Goal: Obtain resource: Obtain resource

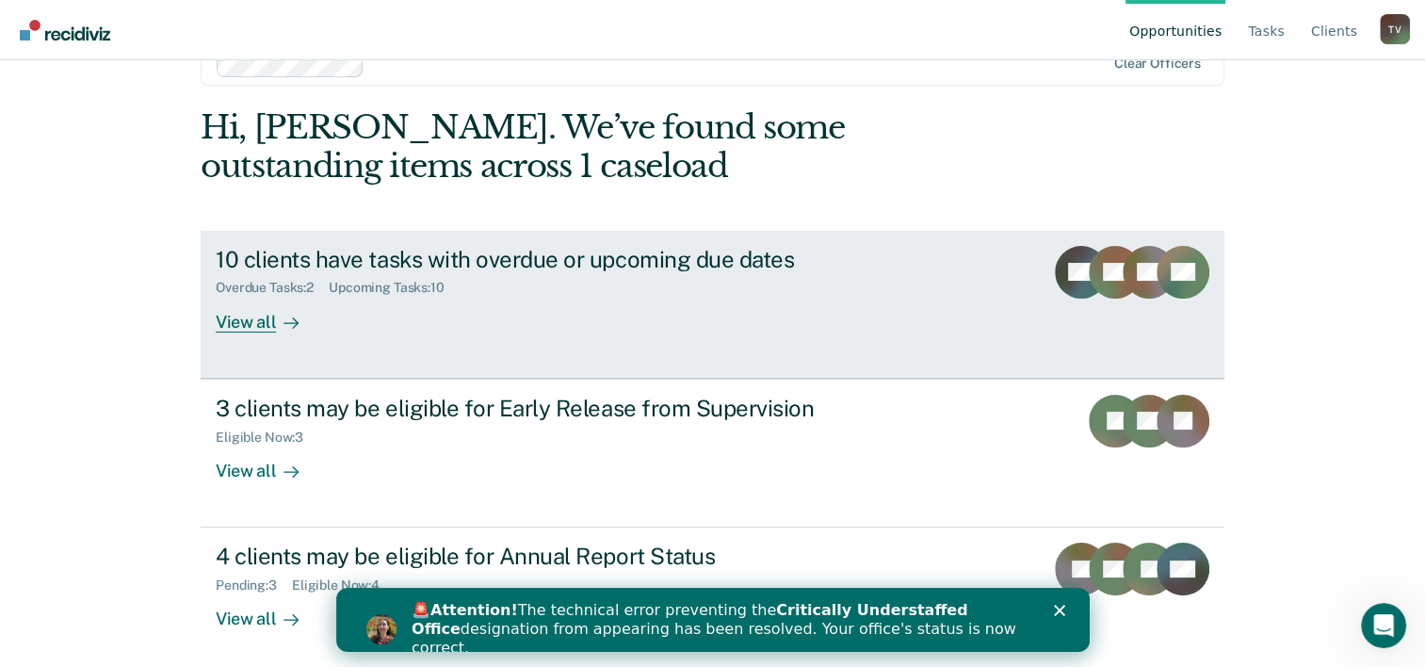
scroll to position [57, 0]
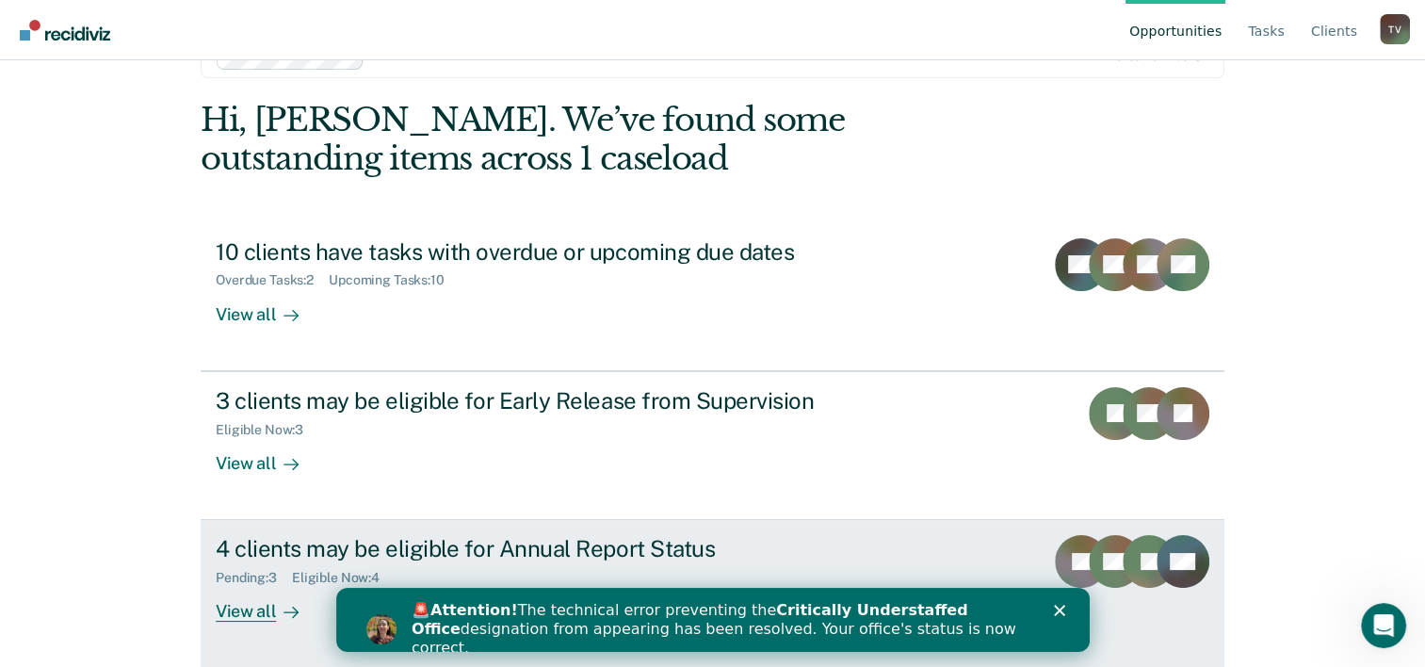
click at [352, 558] on div "4 clients may be eligible for Annual Report Status" at bounding box center [546, 548] width 661 height 27
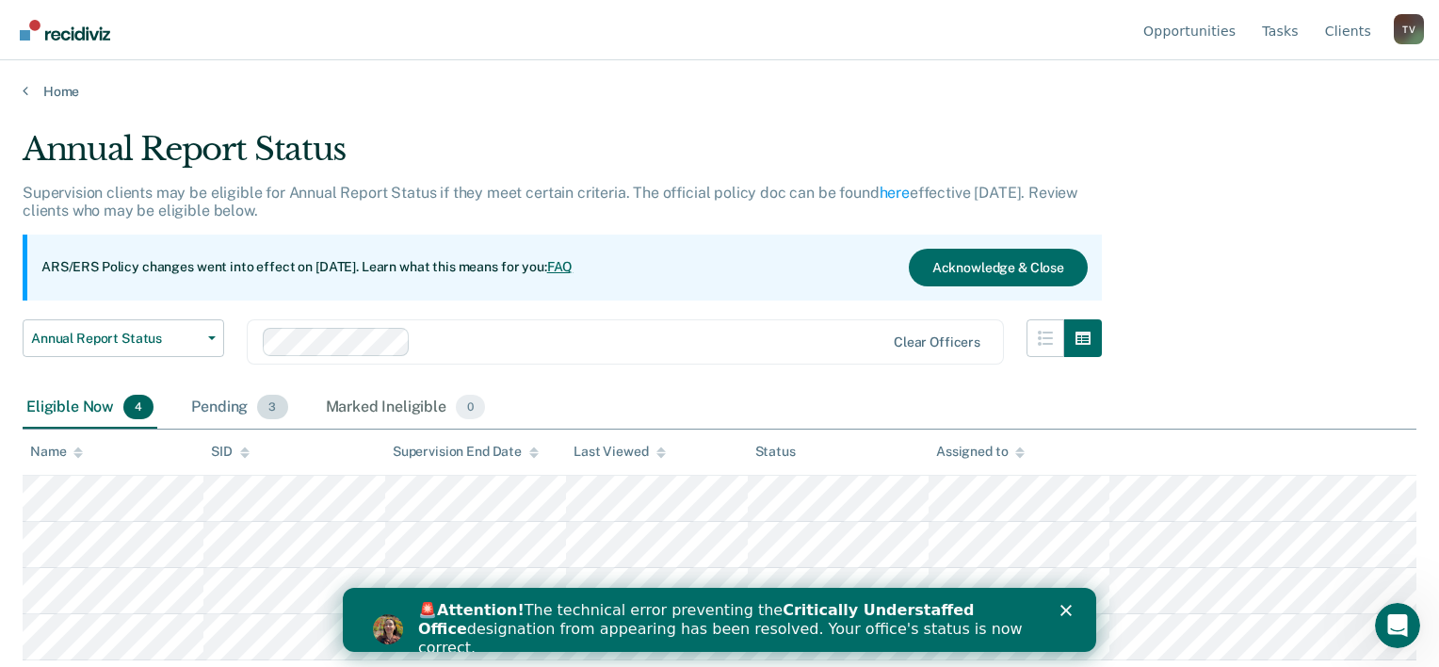
click at [236, 409] on div "Pending 3" at bounding box center [239, 407] width 104 height 41
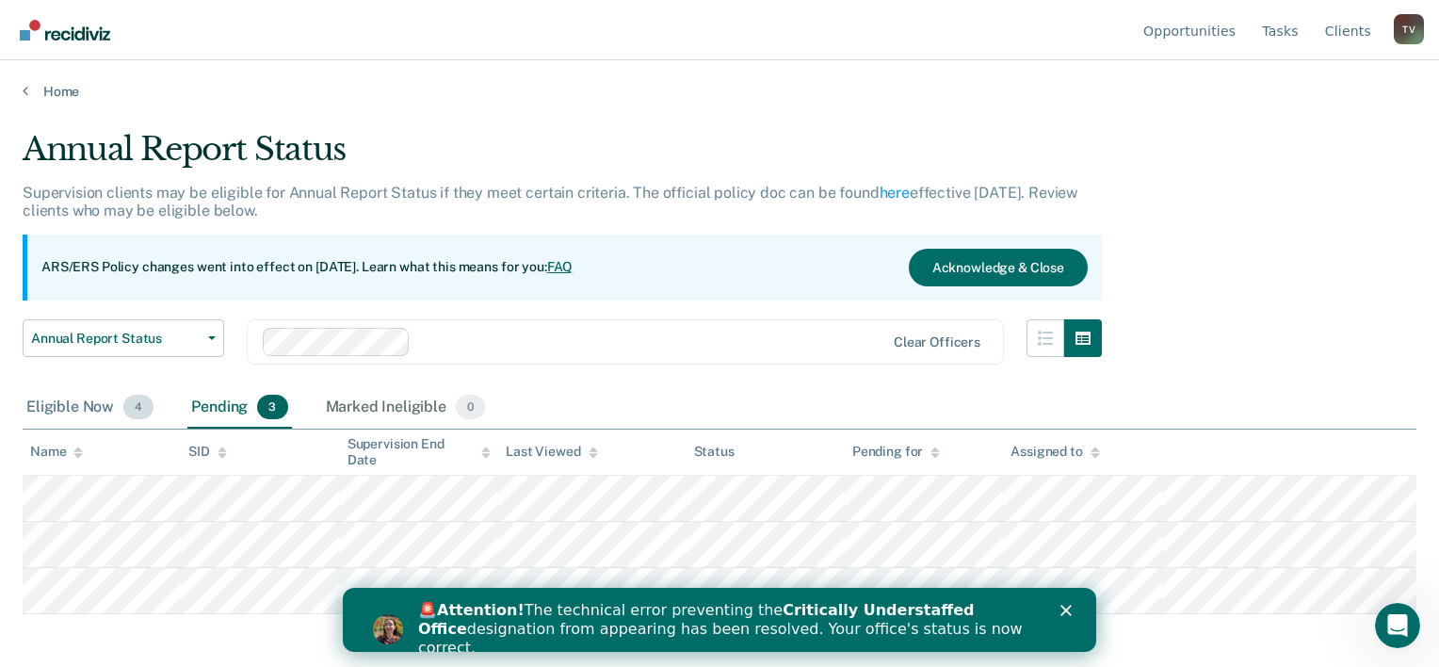
click at [73, 396] on div "Eligible Now 4" at bounding box center [90, 407] width 135 height 41
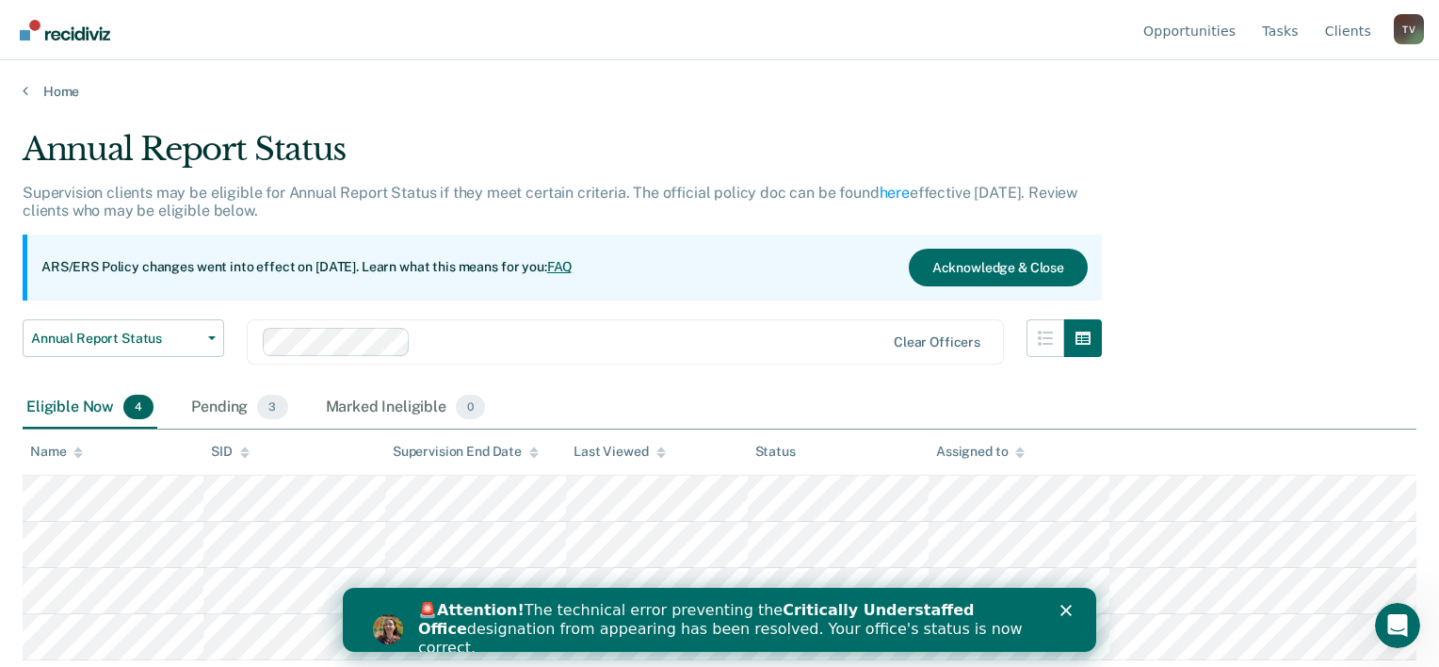
click at [1066, 609] on polygon "Close" at bounding box center [1065, 610] width 11 height 11
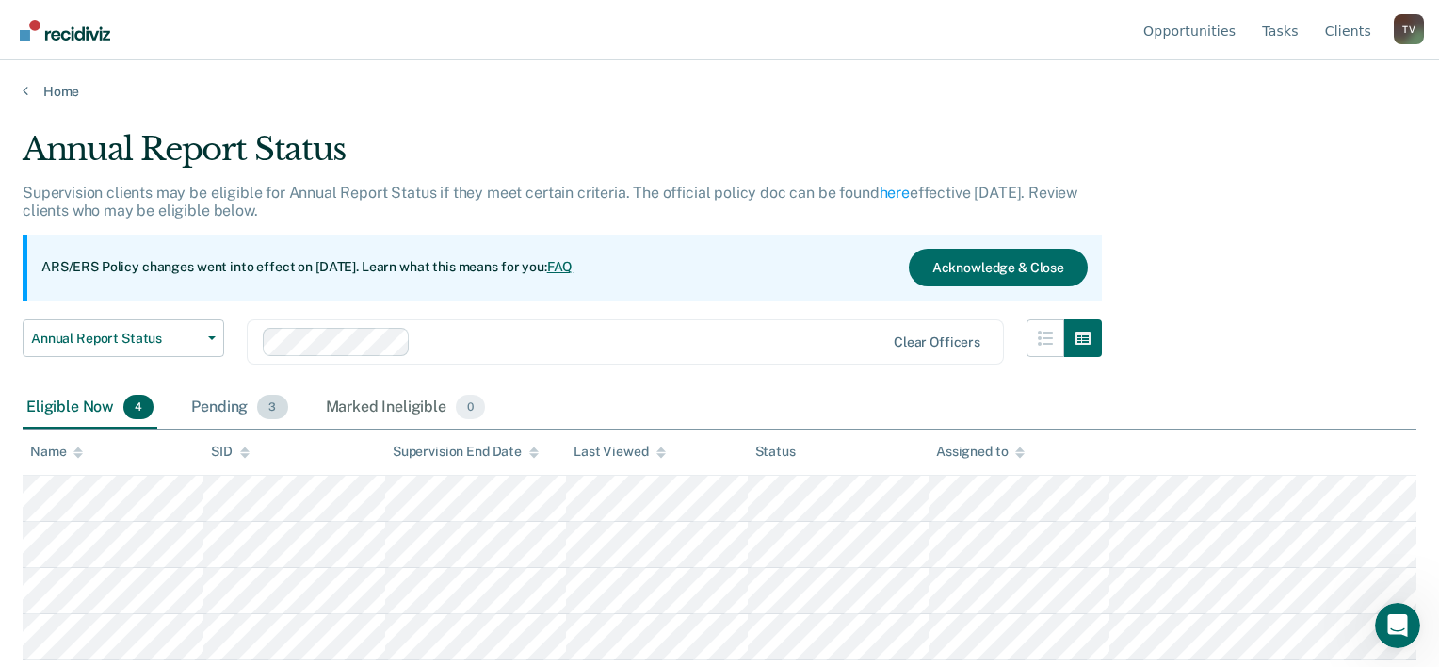
click at [218, 405] on div "Pending 3" at bounding box center [239, 407] width 104 height 41
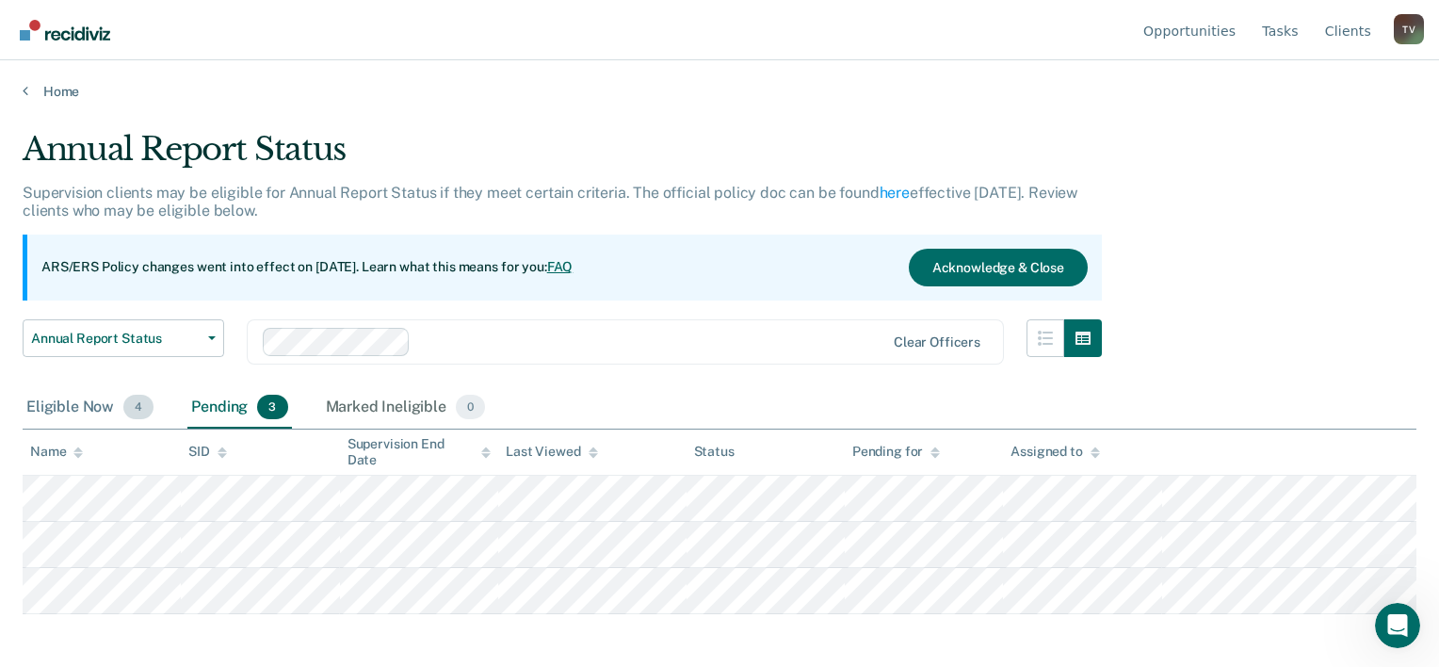
click at [68, 409] on div "Eligible Now 4" at bounding box center [90, 407] width 135 height 41
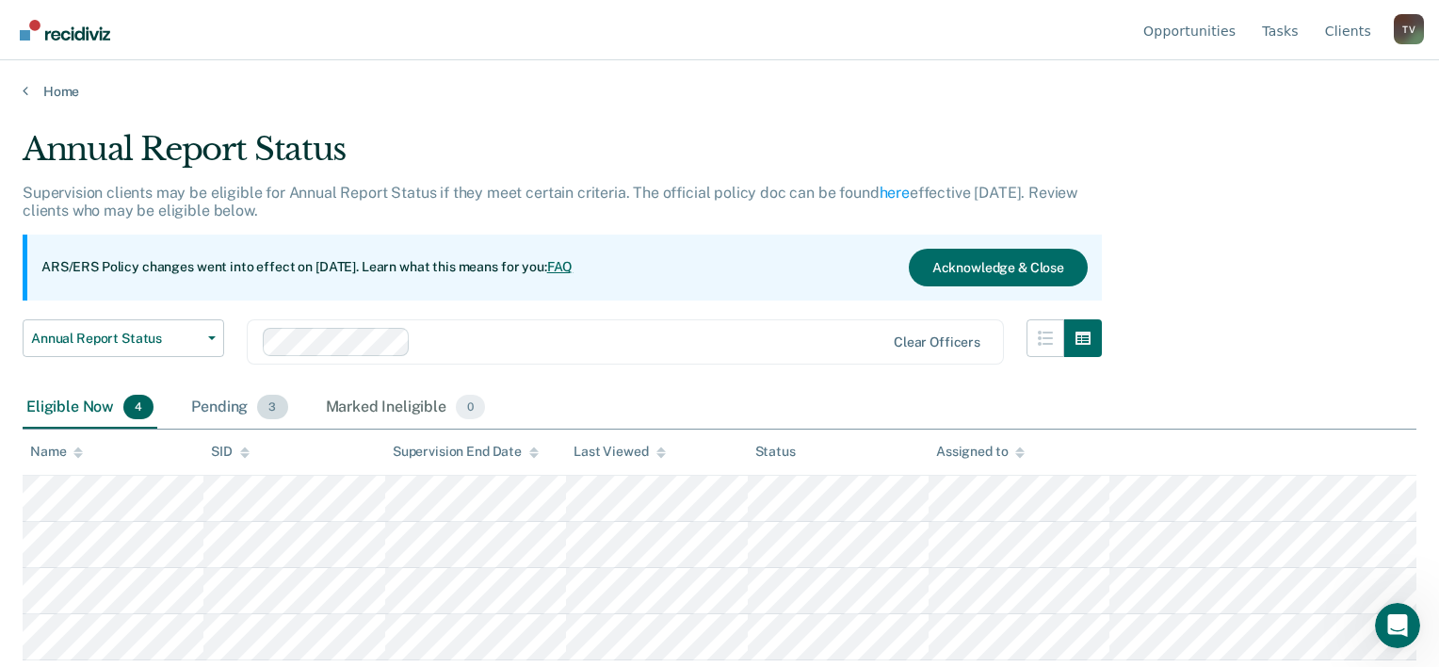
click at [224, 408] on div "Pending 3" at bounding box center [239, 407] width 104 height 41
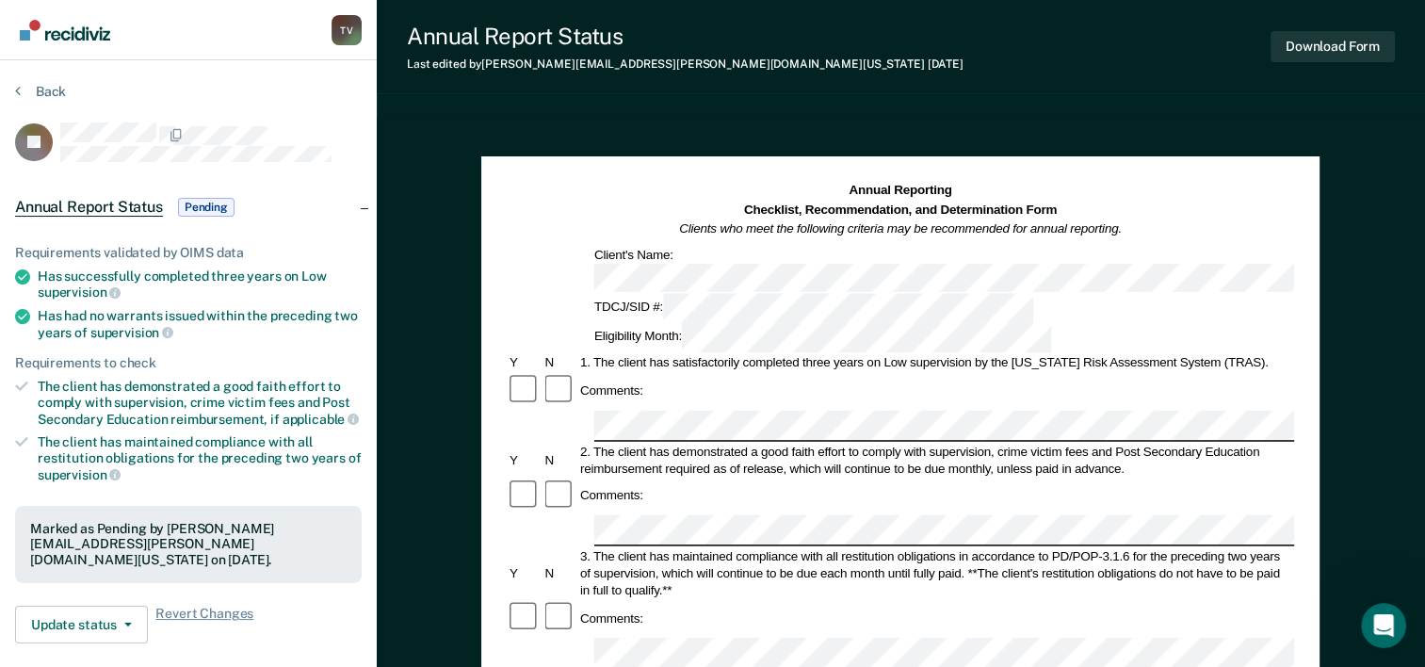
click at [39, 30] on img "Go to Recidiviz Home" at bounding box center [65, 30] width 90 height 21
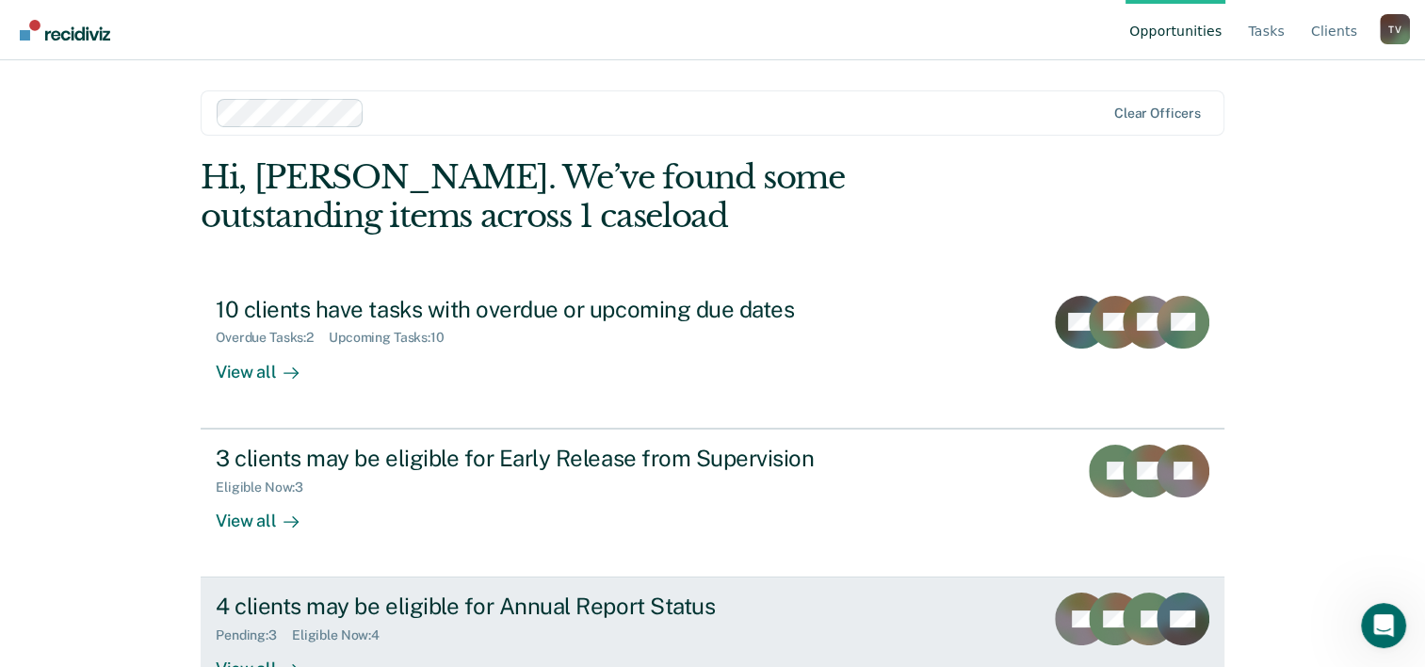
click at [940, 613] on link "4 clients may be eligible for Annual Report Status Pending : 3 Eligible Now : 4…" at bounding box center [713, 651] width 1024 height 148
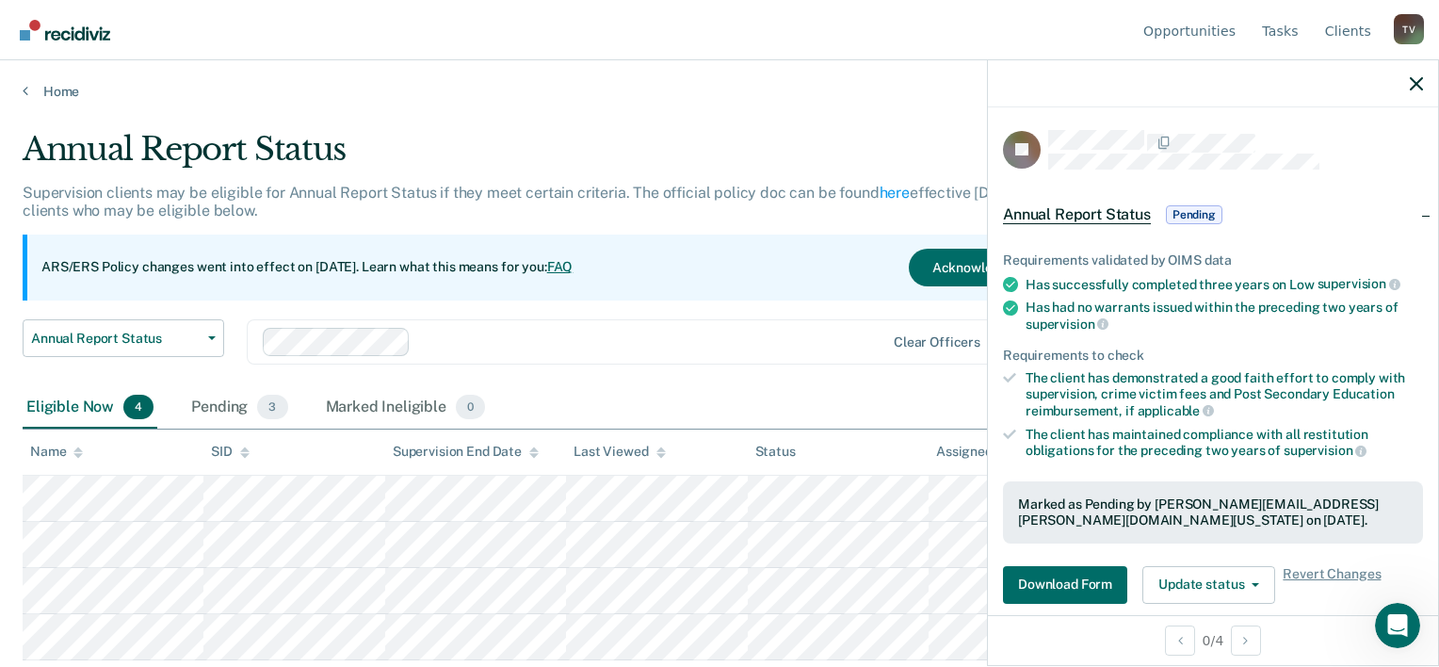
click at [745, 136] on div "Annual Report Status" at bounding box center [562, 157] width 1079 height 54
click at [1415, 82] on icon "button" at bounding box center [1416, 83] width 13 height 13
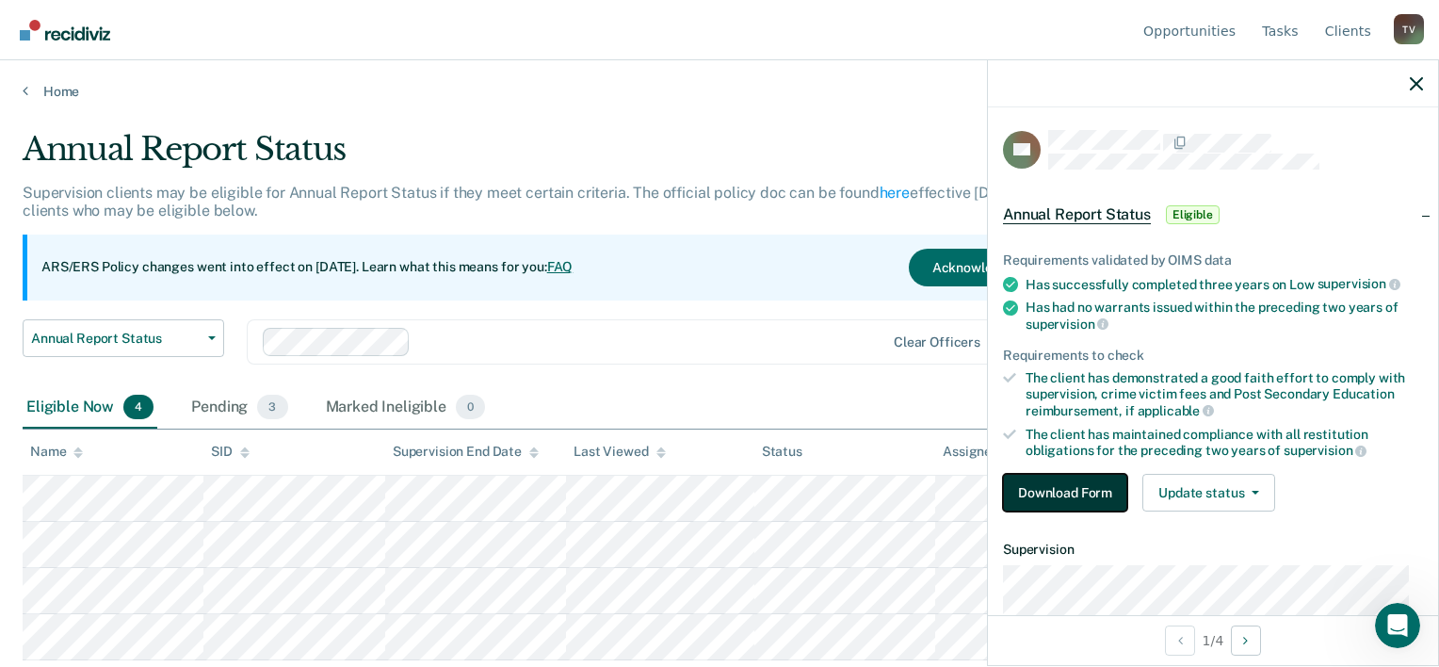
click at [1066, 494] on button "Download Form" at bounding box center [1065, 493] width 124 height 38
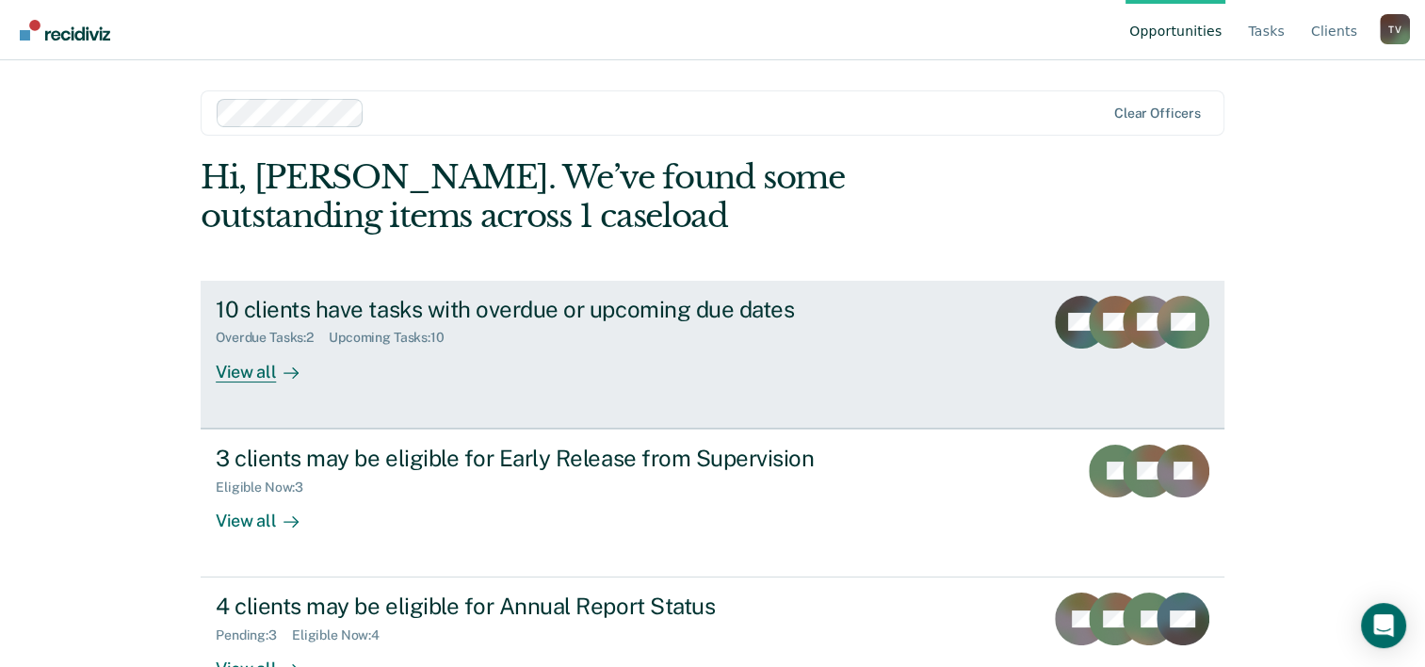
scroll to position [57, 0]
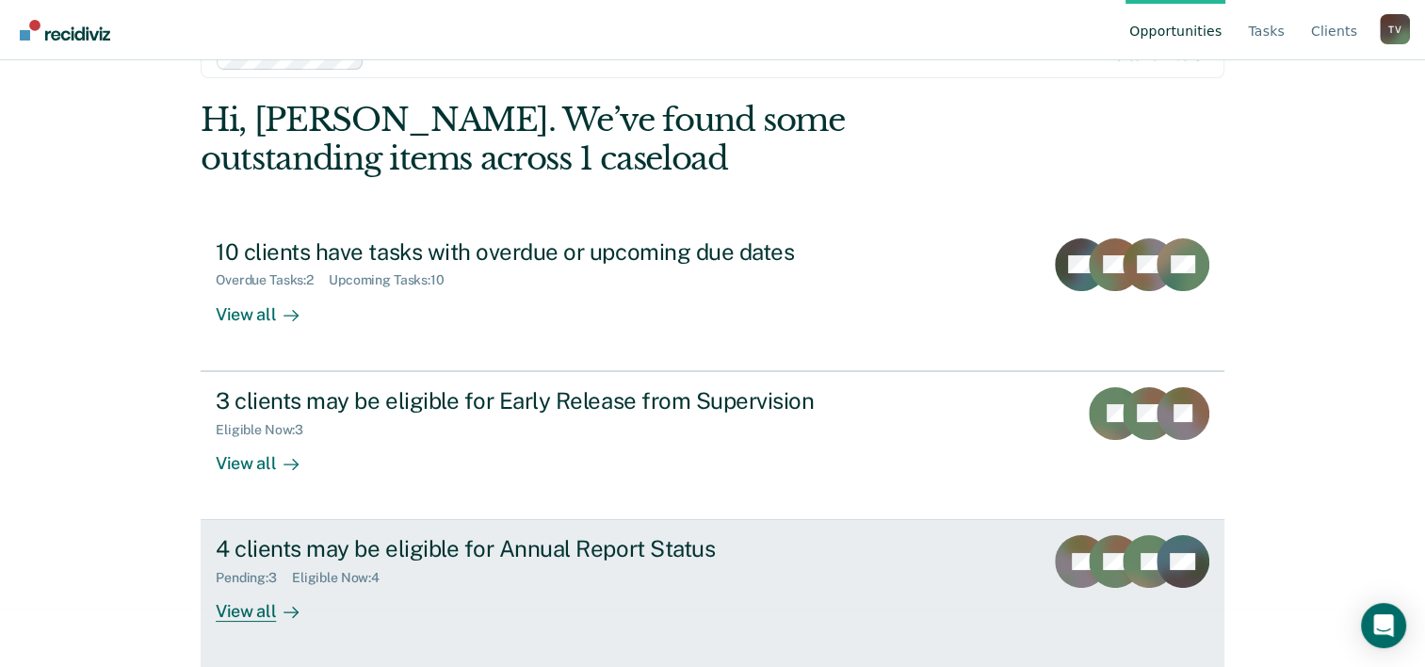
click at [1014, 551] on link "4 clients may be eligible for Annual Report Status Pending : 3 Eligible Now : 4…" at bounding box center [713, 594] width 1024 height 148
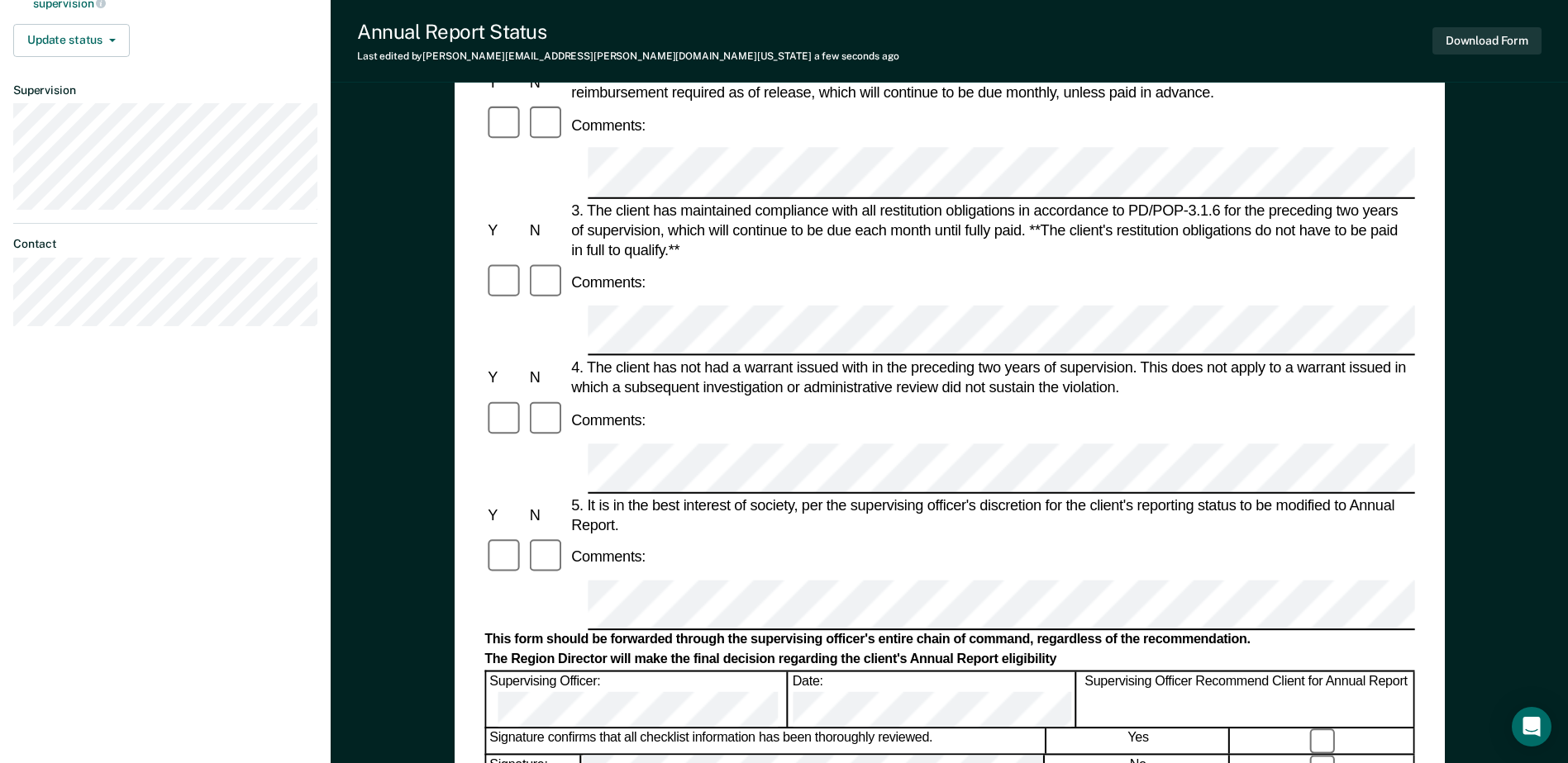
scroll to position [496, 0]
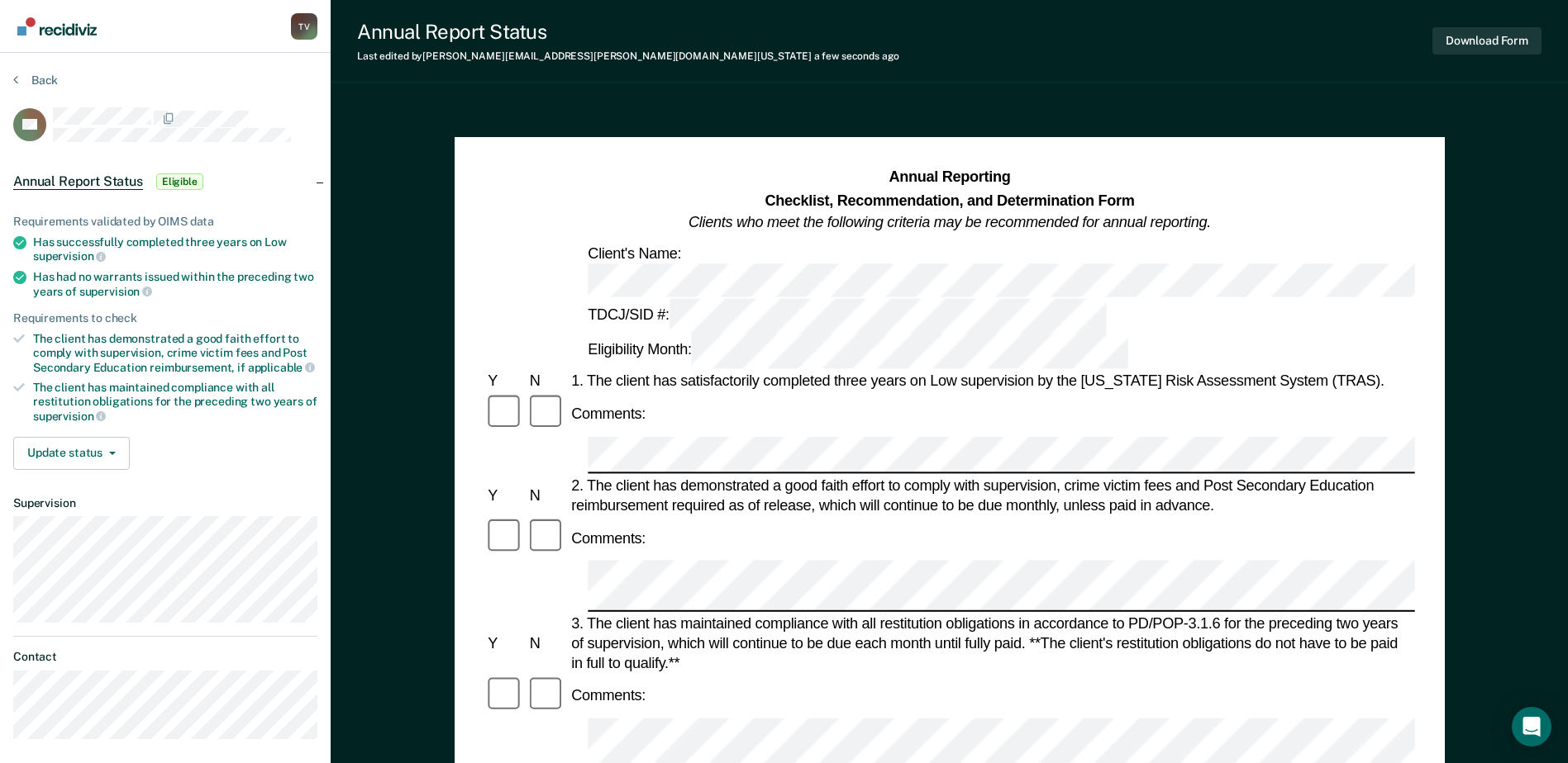
scroll to position [248, 0]
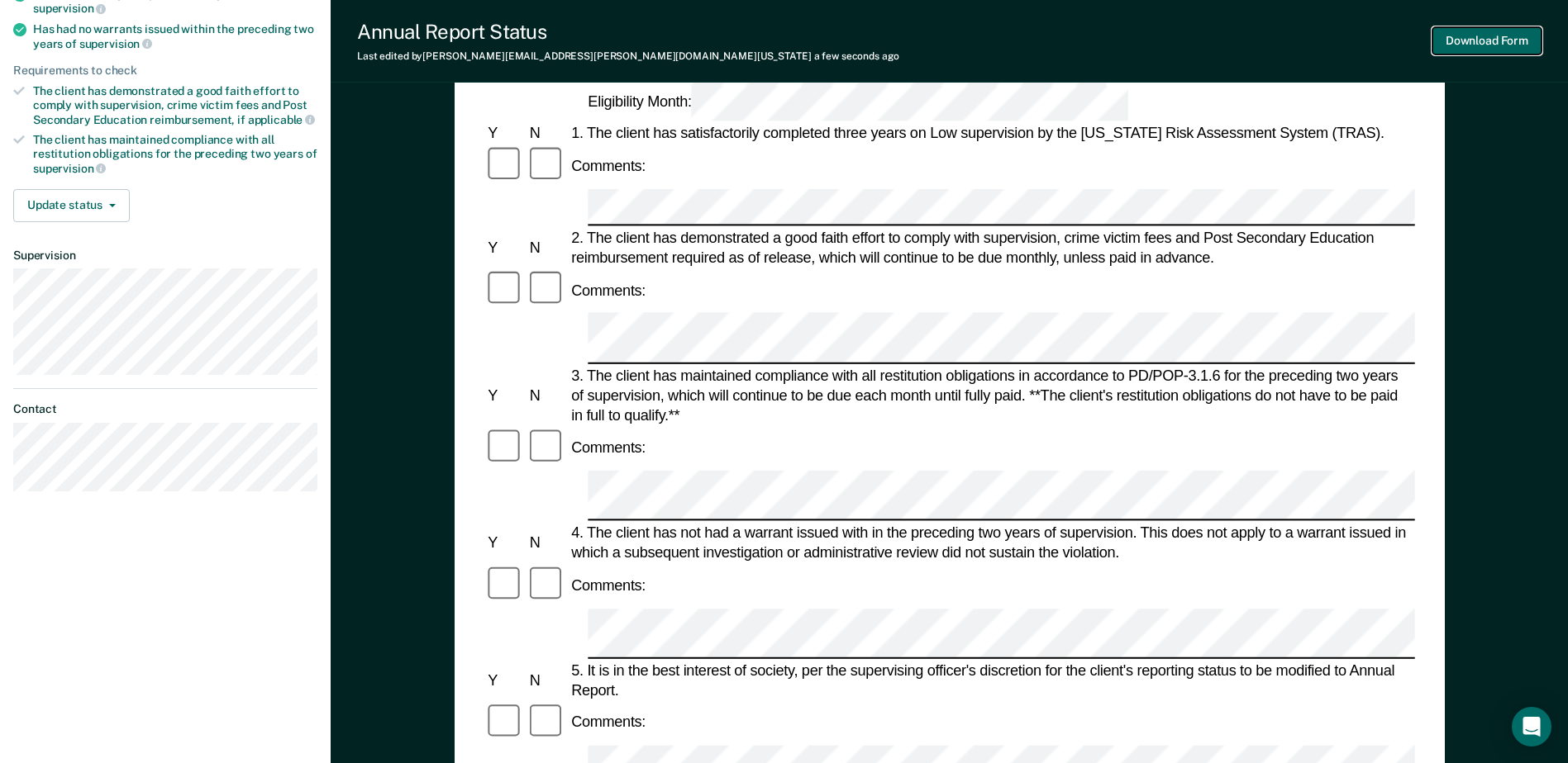
click at [1262, 43] on button "Download Form" at bounding box center [1486, 40] width 109 height 27
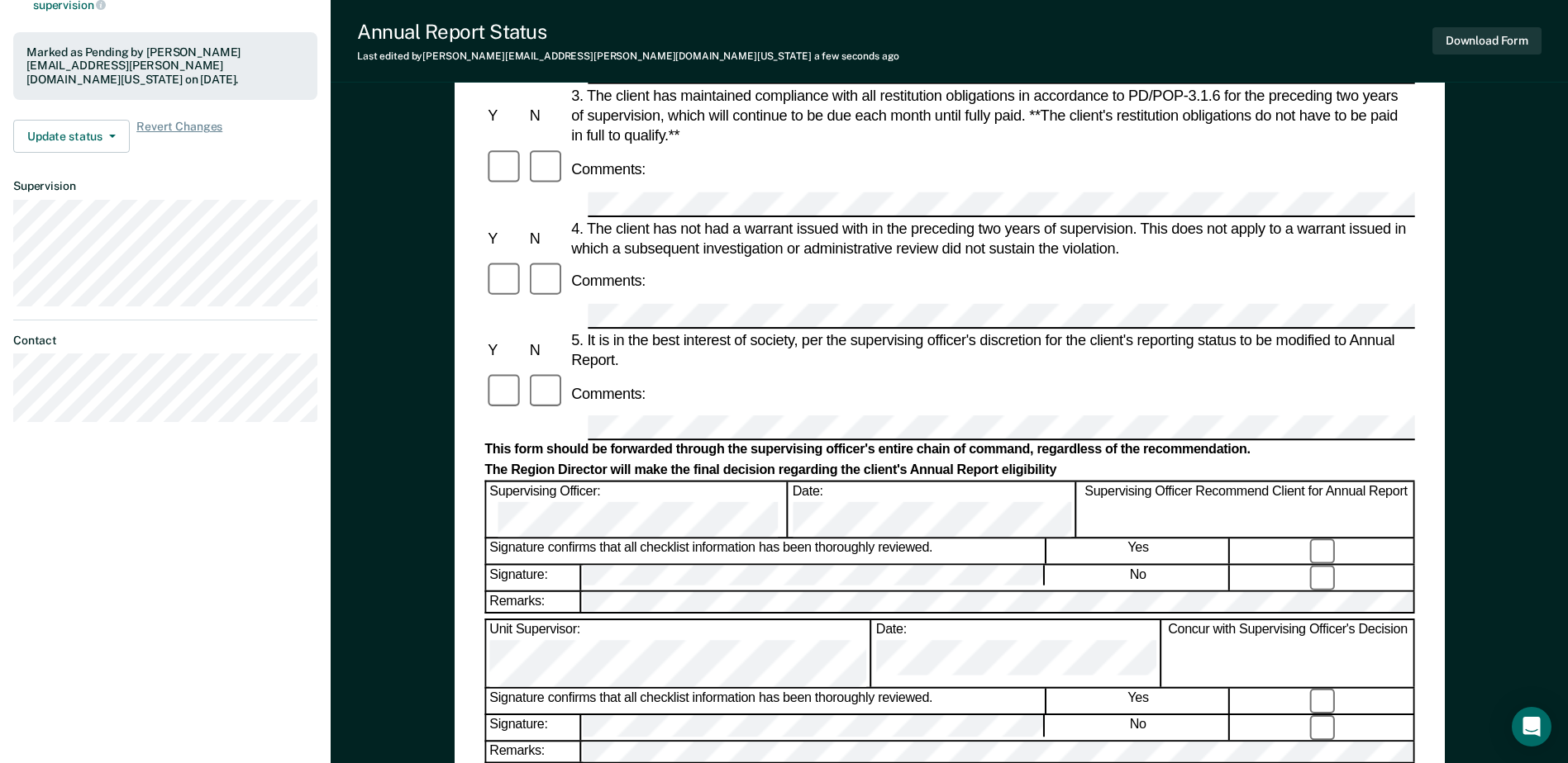
scroll to position [413, 0]
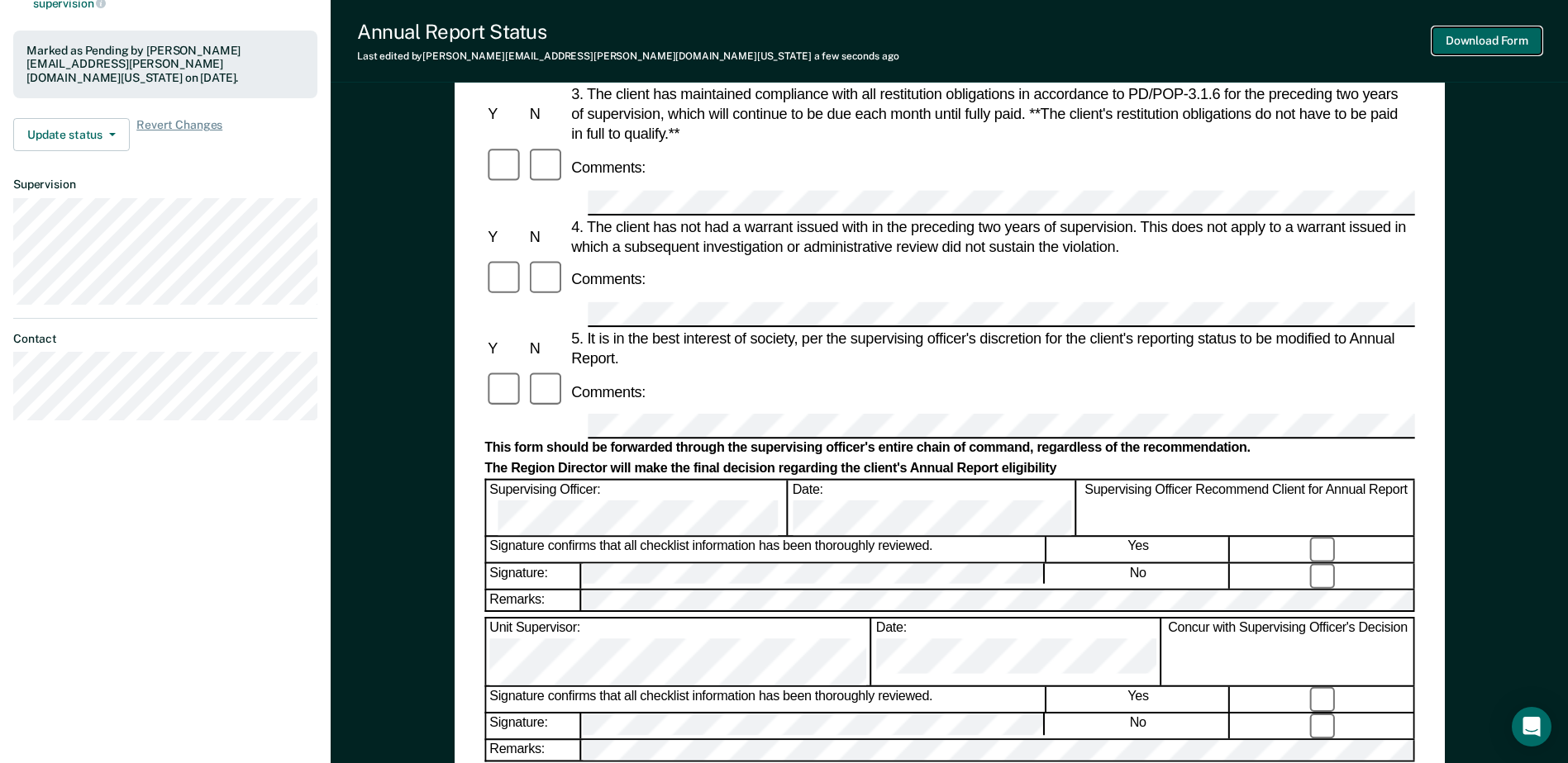
click at [1262, 52] on button "Download Form" at bounding box center [1486, 40] width 109 height 27
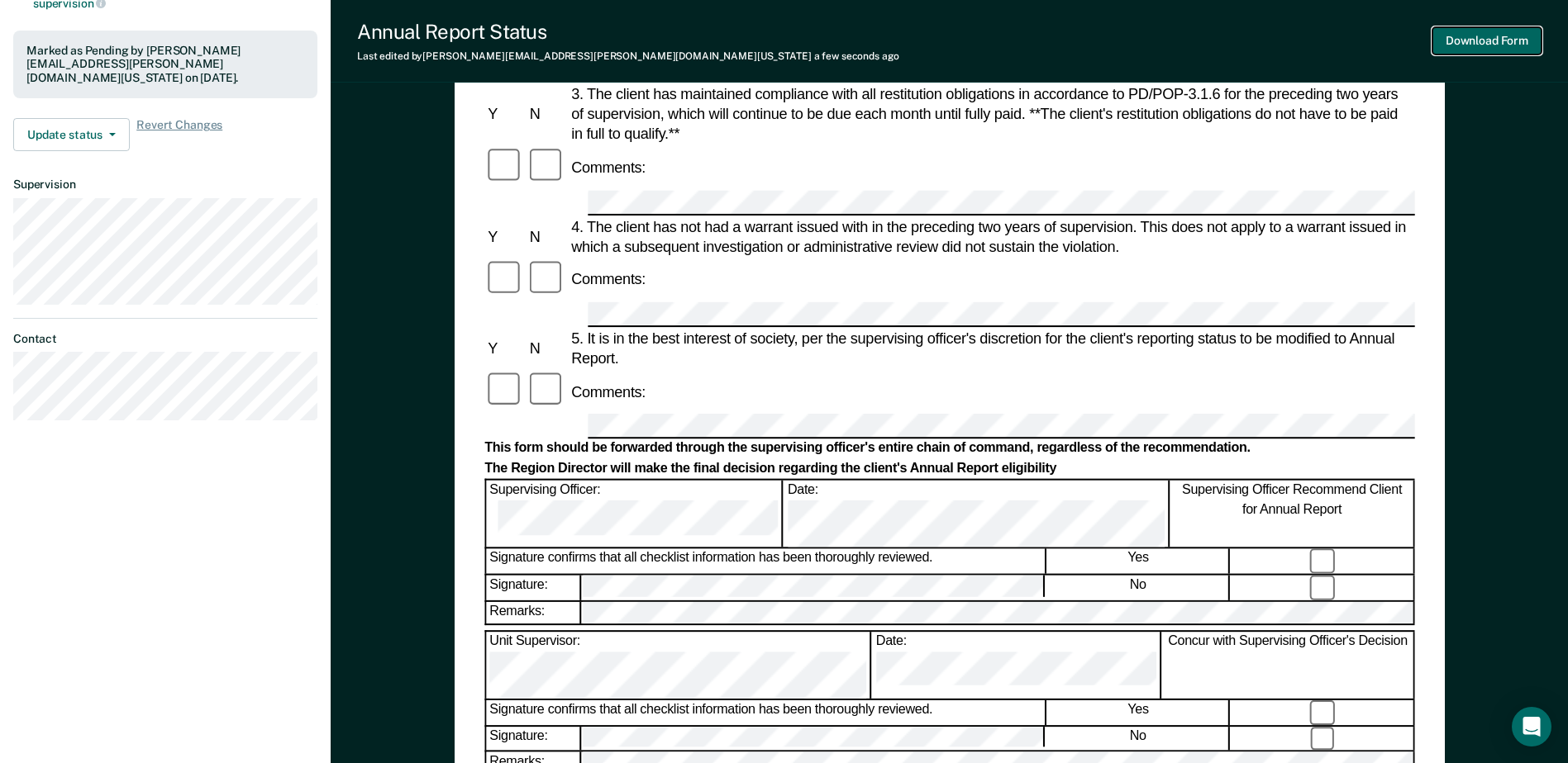
click at [1262, 33] on button "Download Form" at bounding box center [1486, 40] width 109 height 27
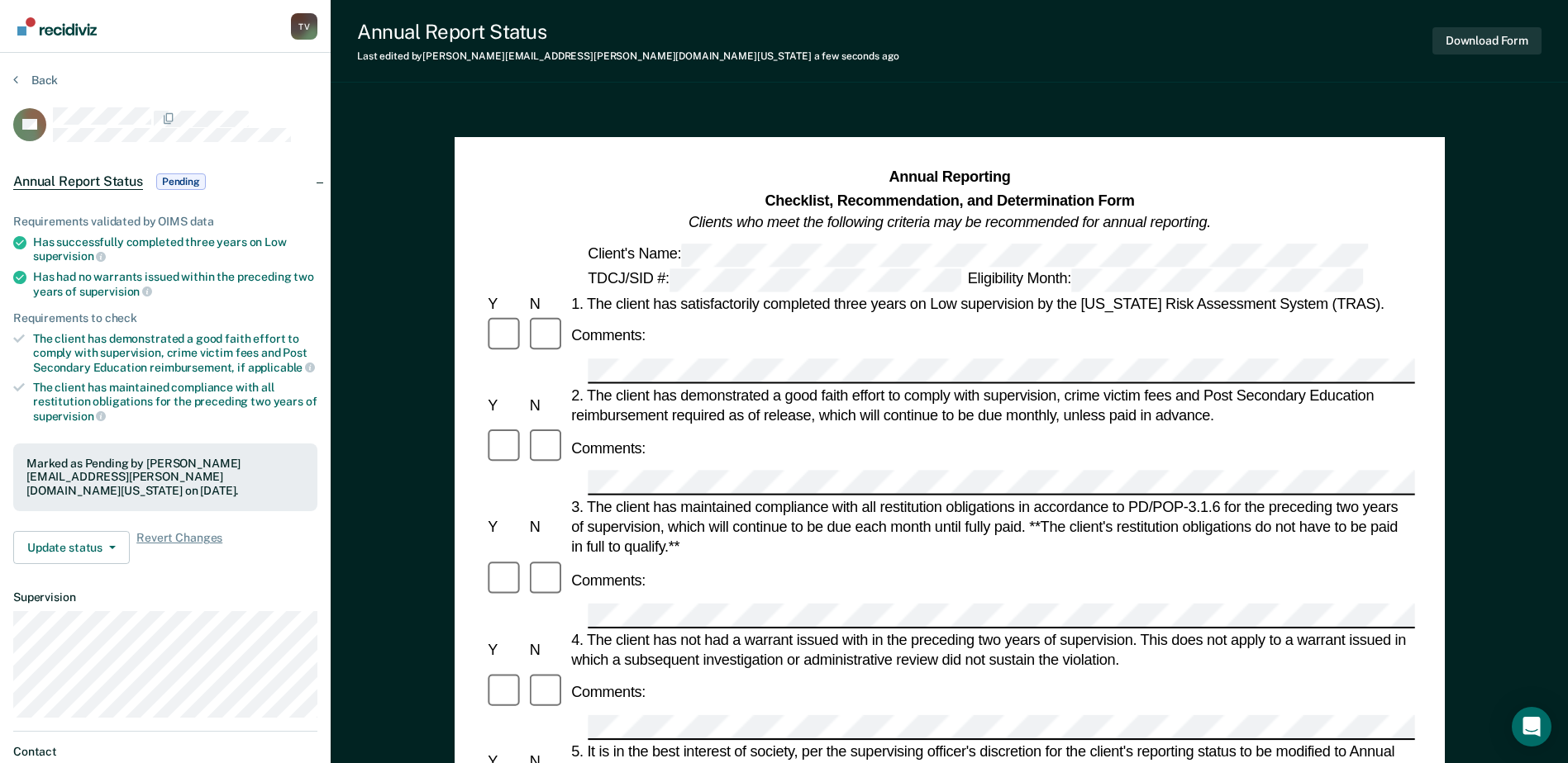
click at [63, 33] on img "Go to Recidiviz Home" at bounding box center [57, 26] width 79 height 18
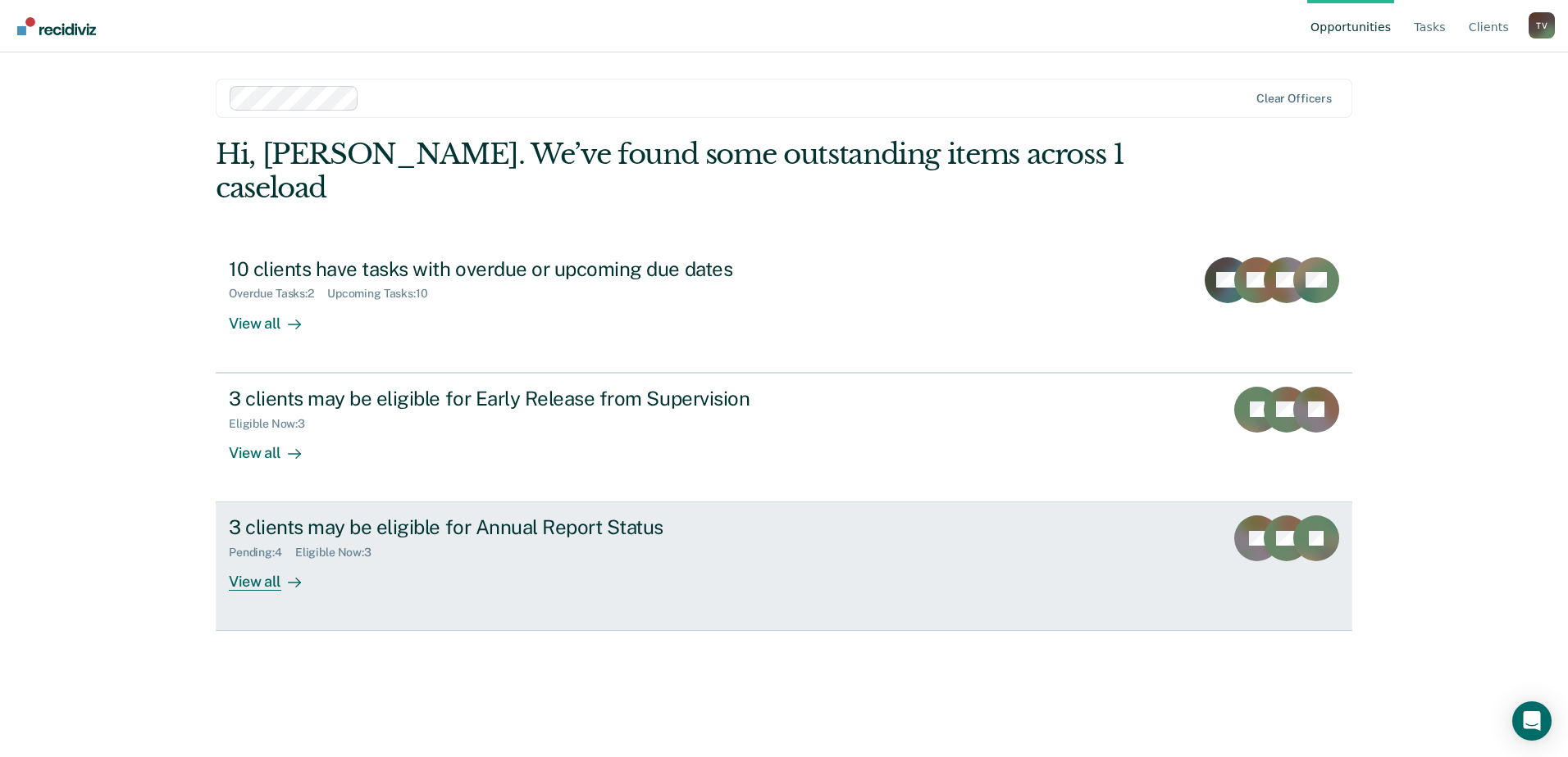
click at [395, 515] on div "3 clients may be eligible for Annual Report Status" at bounding box center [516, 526] width 575 height 23
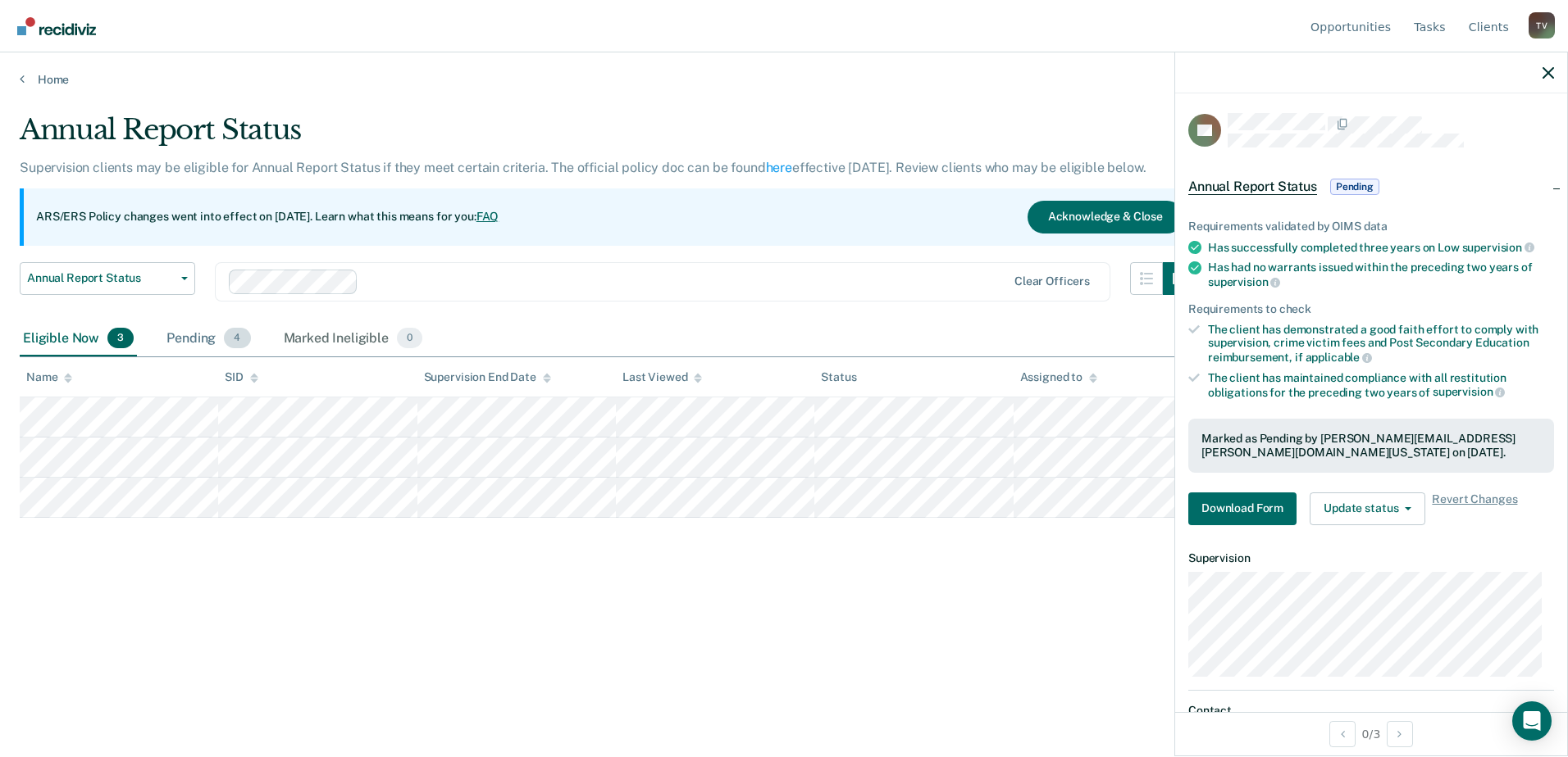
click at [192, 337] on div "Pending 4" at bounding box center [208, 338] width 91 height 36
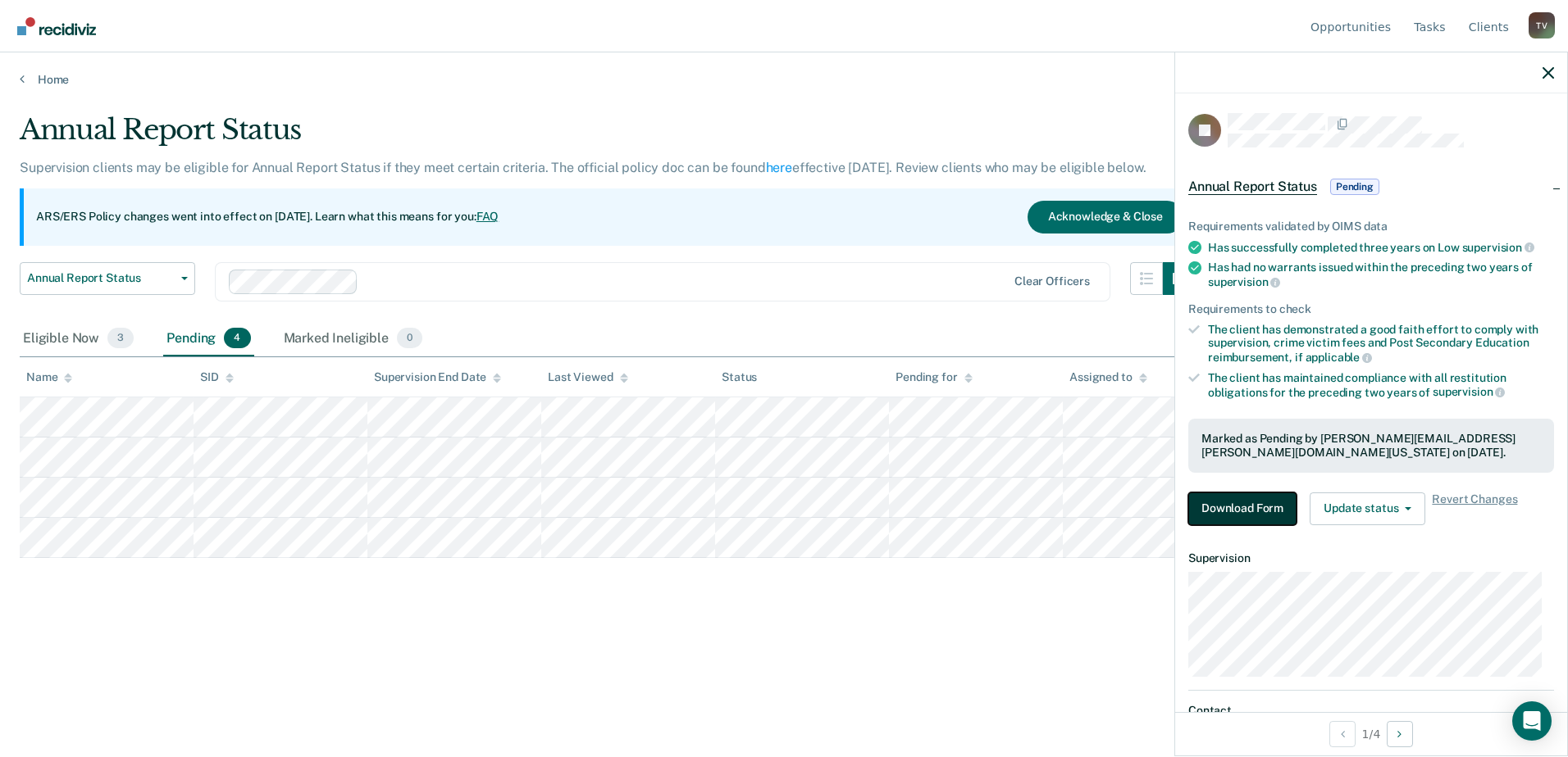
click at [1252, 505] on button "Download Form" at bounding box center [1242, 509] width 108 height 33
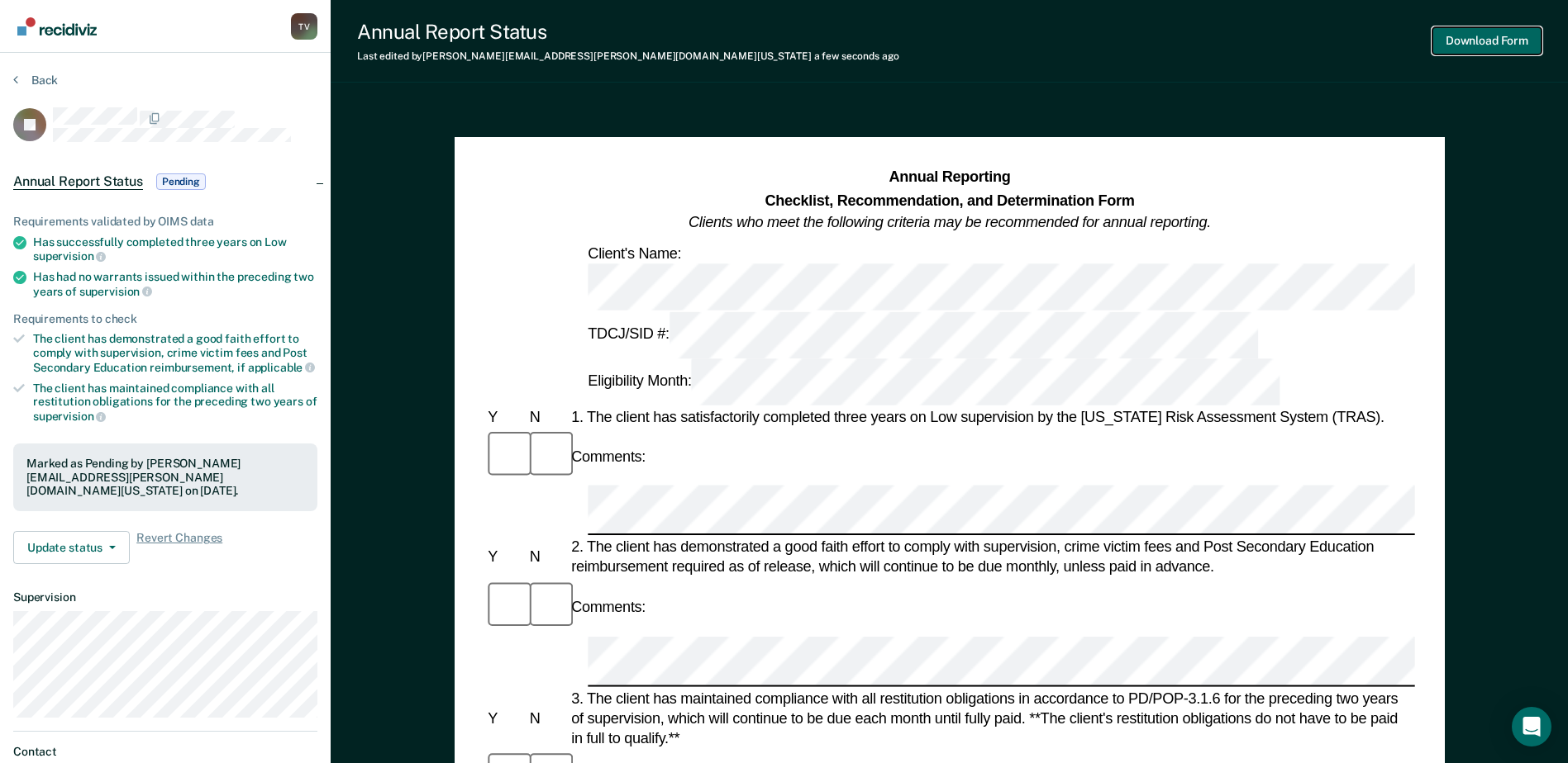
click at [1262, 46] on button "Download Form" at bounding box center [1486, 40] width 109 height 27
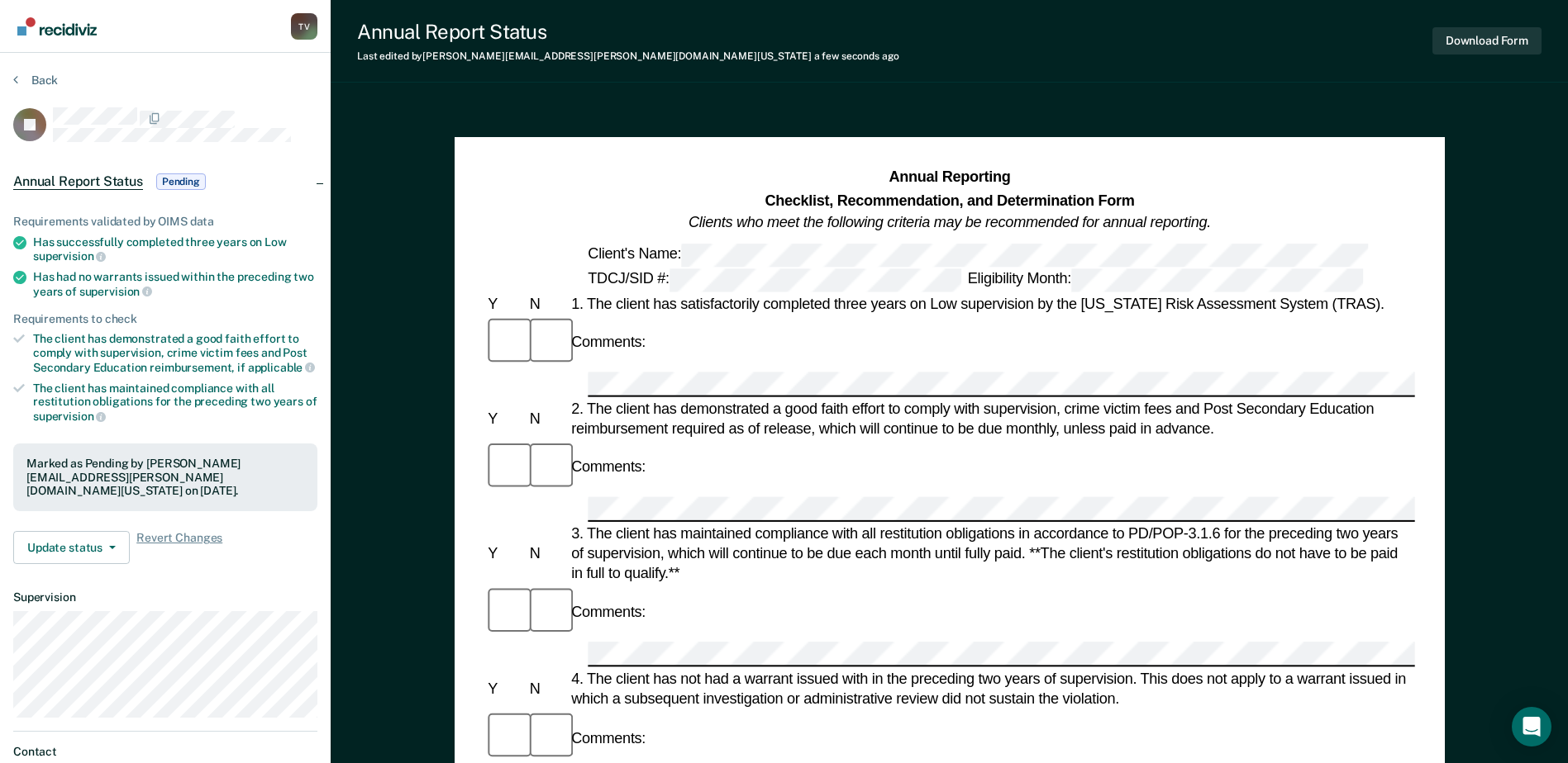
click at [25, 34] on img "Go to Recidiviz Home" at bounding box center [57, 26] width 79 height 18
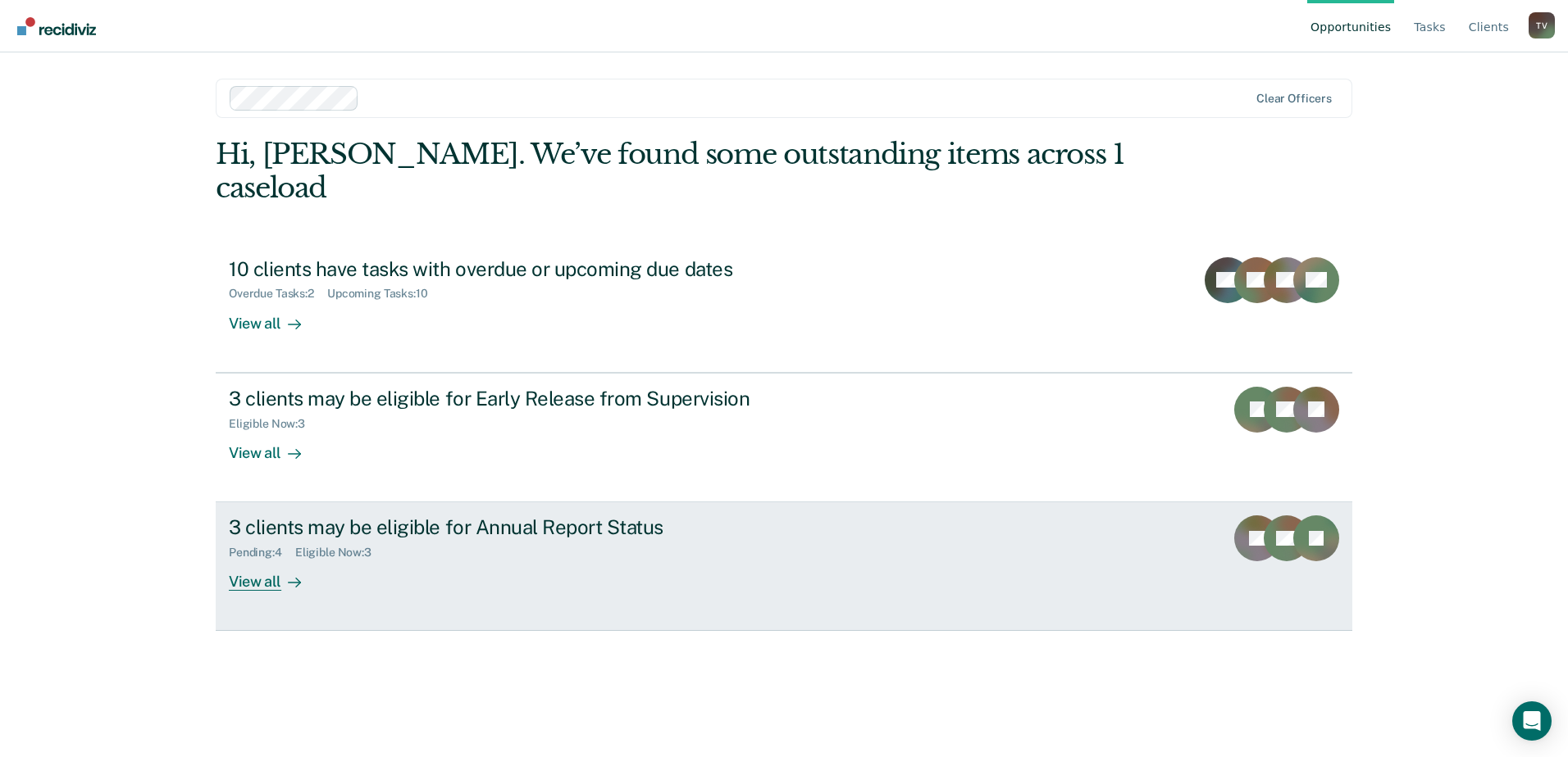
click at [484, 515] on div "3 clients may be eligible for Annual Report Status" at bounding box center [516, 526] width 575 height 23
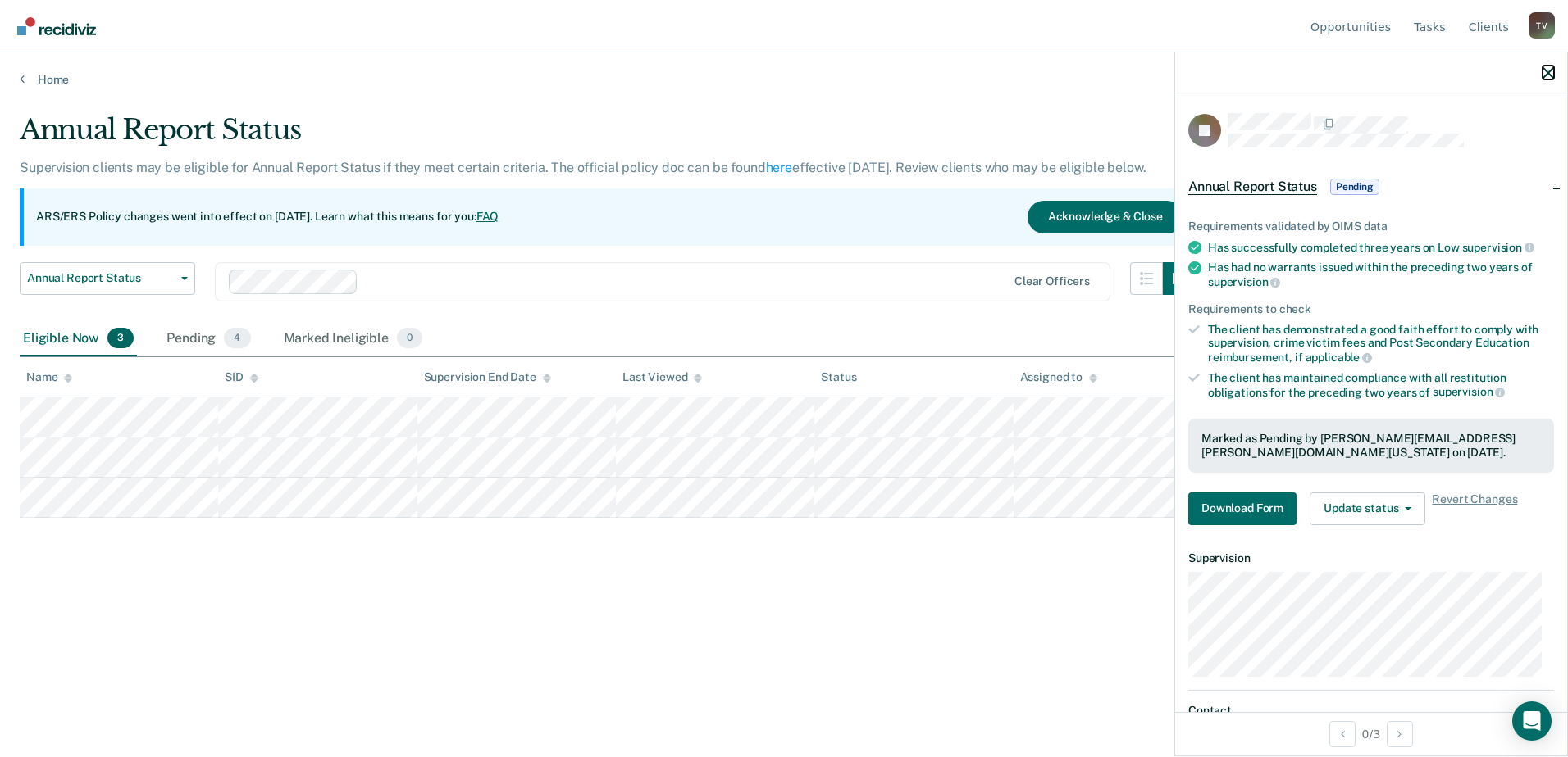
click at [1252, 77] on icon "button" at bounding box center [1548, 72] width 11 height 11
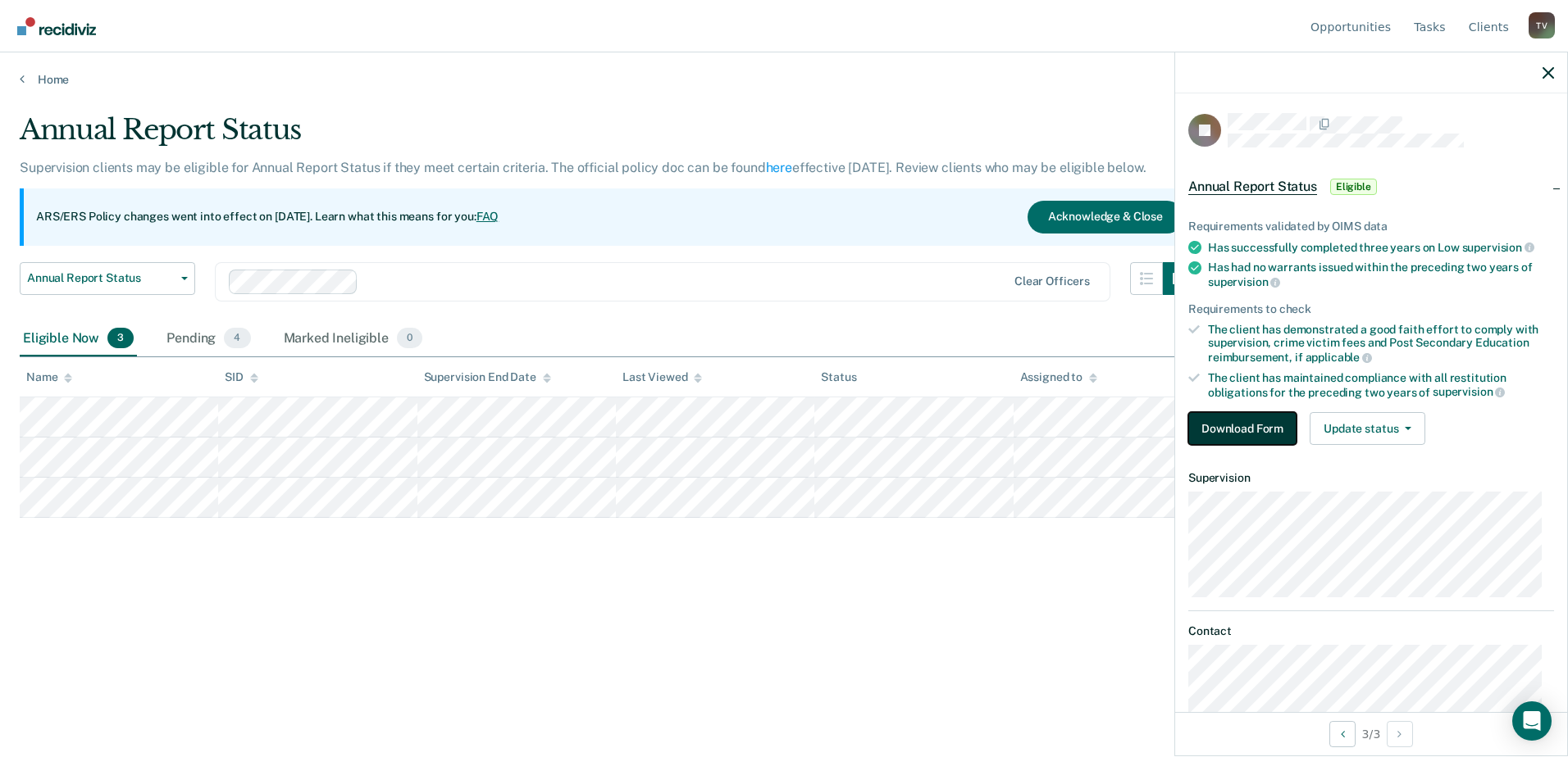
click at [1251, 427] on button "Download Form" at bounding box center [1242, 429] width 108 height 33
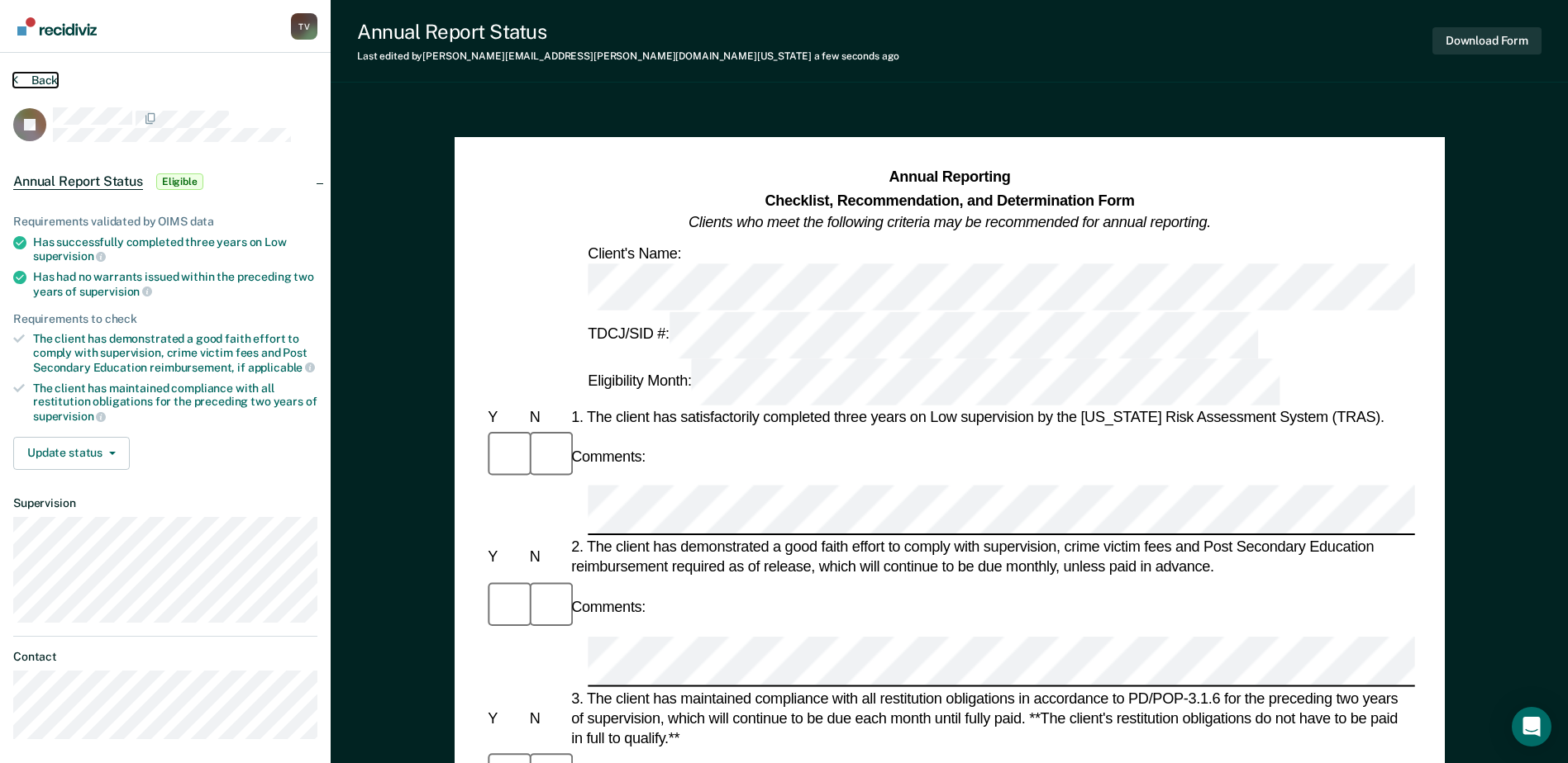
click at [35, 82] on button "Back" at bounding box center [35, 80] width 45 height 15
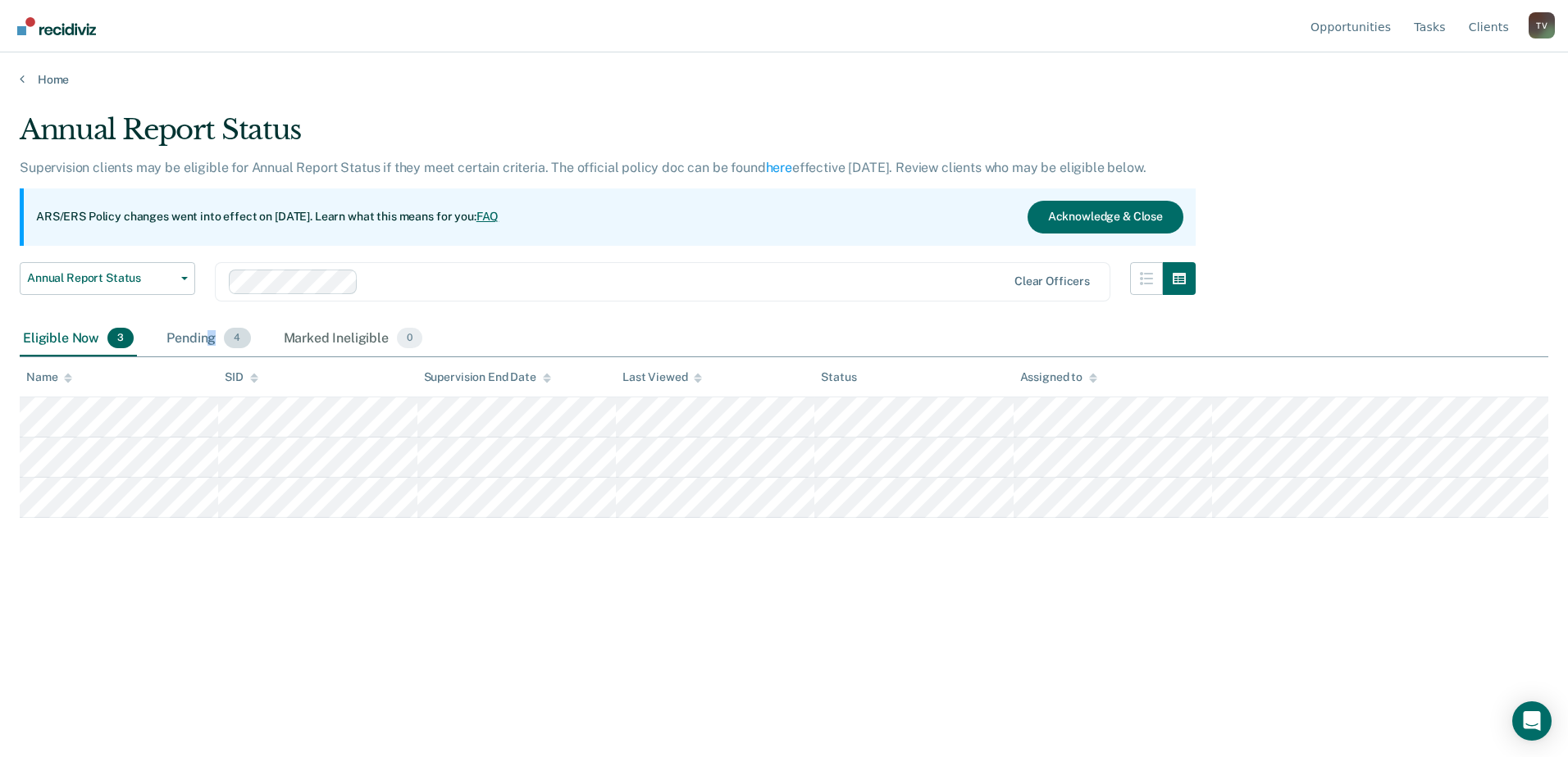
click at [209, 337] on div "Pending 4" at bounding box center [208, 338] width 91 height 36
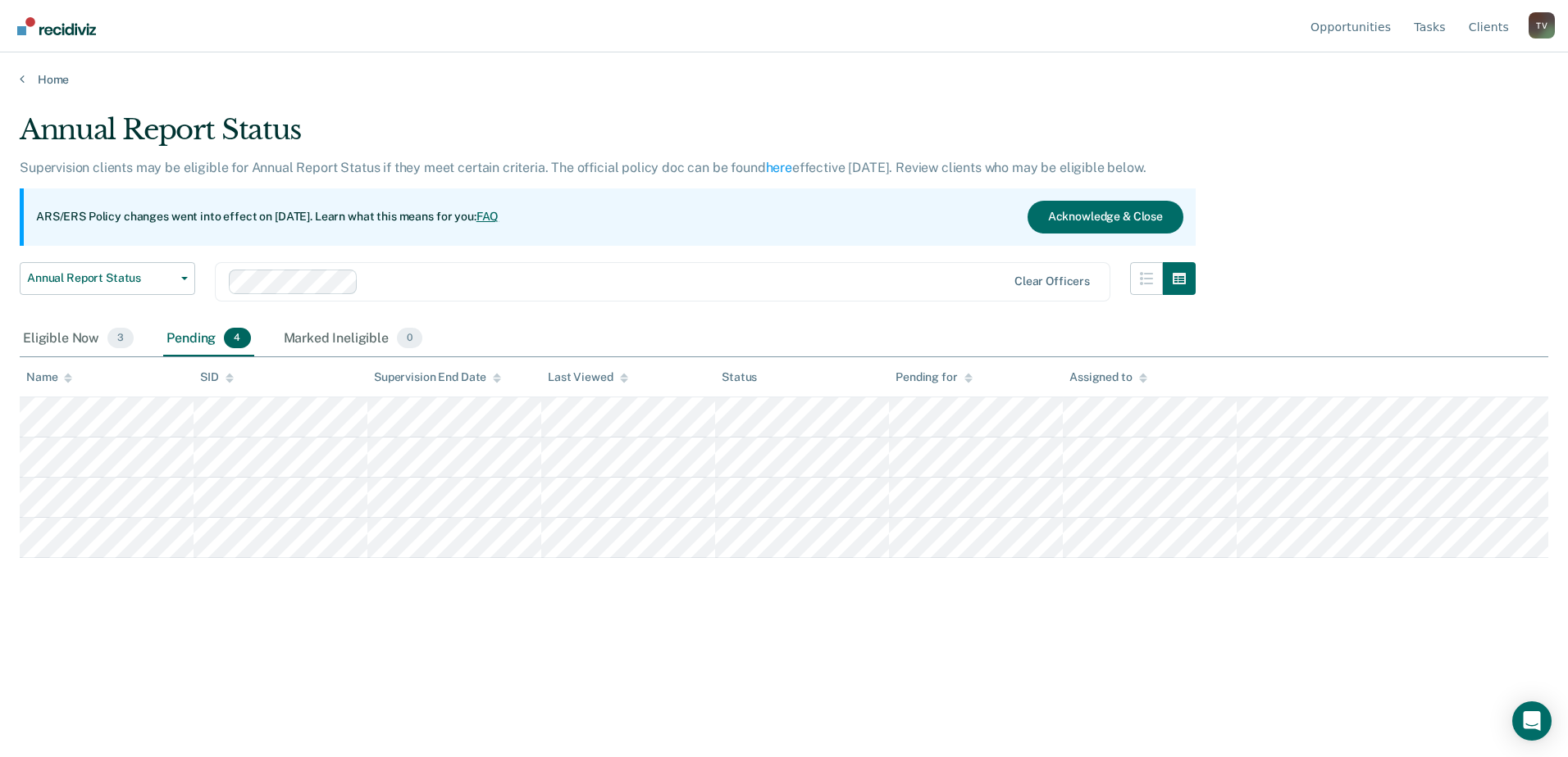
drag, startPoint x: 209, startPoint y: 337, endPoint x: 199, endPoint y: 334, distance: 10.4
click at [199, 335] on div "Pending 4" at bounding box center [208, 338] width 91 height 36
click at [198, 341] on div "Pending 4" at bounding box center [208, 338] width 91 height 36
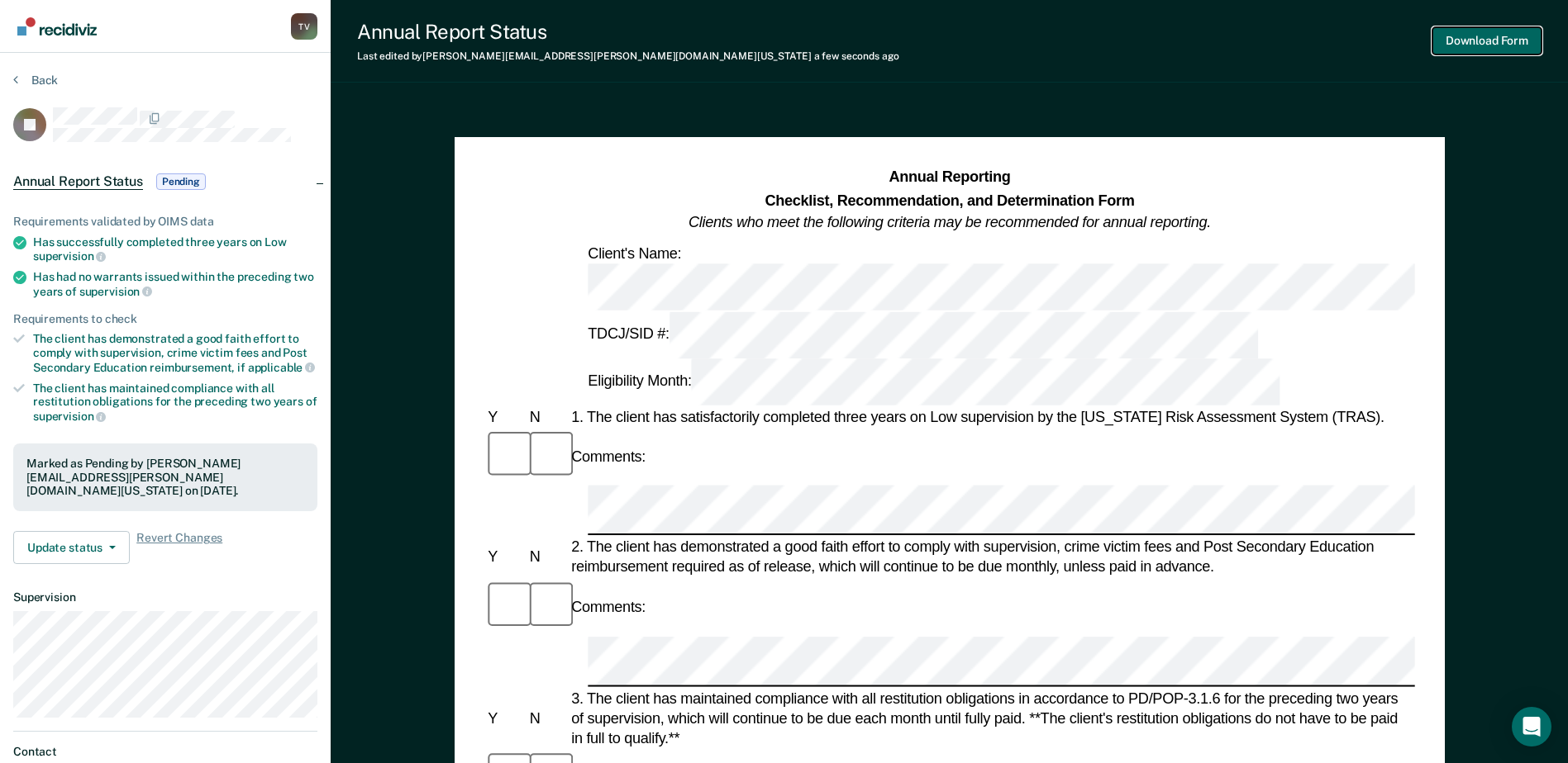
click at [1262, 46] on button "Download Form" at bounding box center [1486, 40] width 109 height 27
